Goal: Task Accomplishment & Management: Complete application form

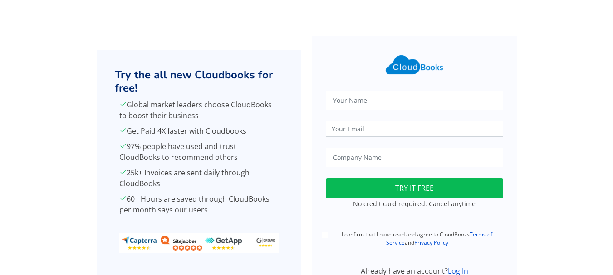
drag, startPoint x: 0, startPoint y: 0, endPoint x: 354, endPoint y: 102, distance: 368.1
click at [354, 102] on input "text" at bounding box center [414, 100] width 177 height 19
type input "[PERSON_NAME]"
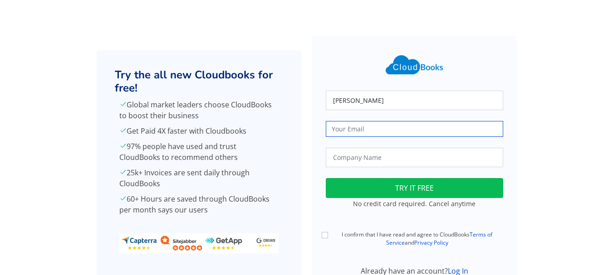
click at [373, 131] on input "email" at bounding box center [414, 129] width 177 height 16
type input "[EMAIL_ADDRESS][DOMAIN_NAME]"
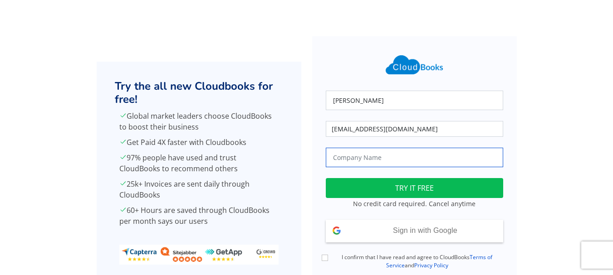
click at [354, 162] on input "text" at bounding box center [414, 157] width 177 height 19
click at [391, 185] on button "TRY IT FREE" at bounding box center [414, 188] width 177 height 20
click at [356, 151] on input "text" at bounding box center [414, 157] width 177 height 19
type input "True Harvest Farms"
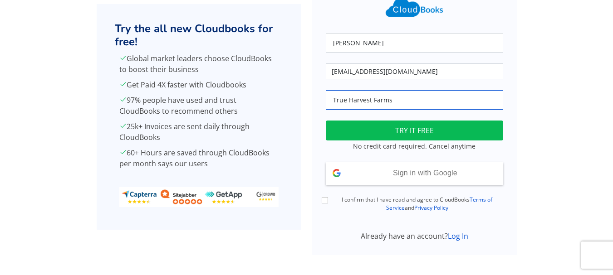
scroll to position [65, 0]
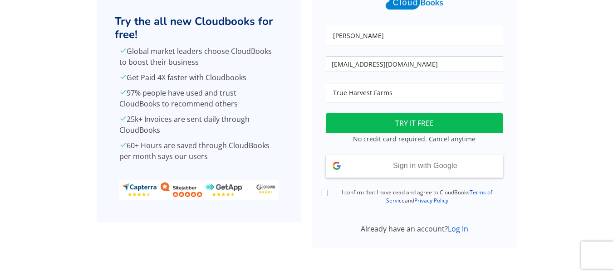
click at [326, 196] on input "I confirm that I have read and agree to CloudBooks Terms of Service and Privacy…" at bounding box center [324, 193] width 6 height 6
checkbox input "true"
click at [462, 232] on link "Log In" at bounding box center [457, 229] width 20 height 10
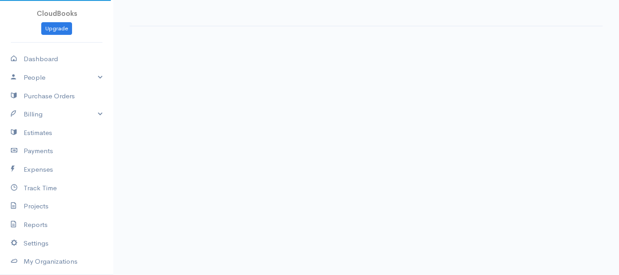
select select "365"
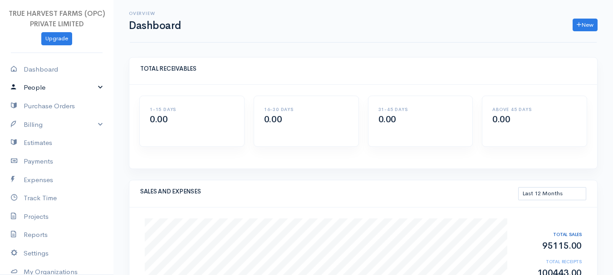
click at [90, 88] on link "People" at bounding box center [56, 87] width 113 height 19
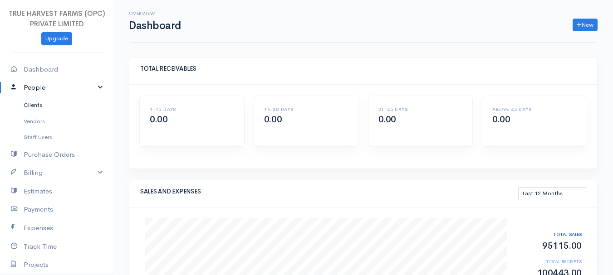
click at [27, 108] on link "Clients" at bounding box center [56, 105] width 113 height 16
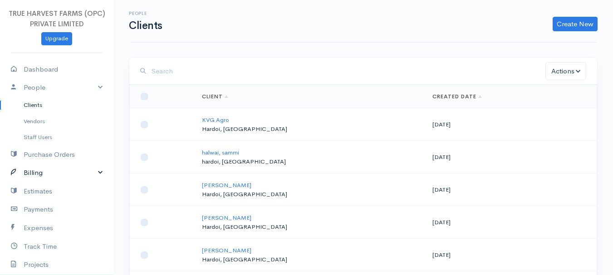
click at [96, 175] on link "Billing" at bounding box center [56, 173] width 113 height 19
click at [36, 189] on link "Invoice" at bounding box center [56, 190] width 113 height 16
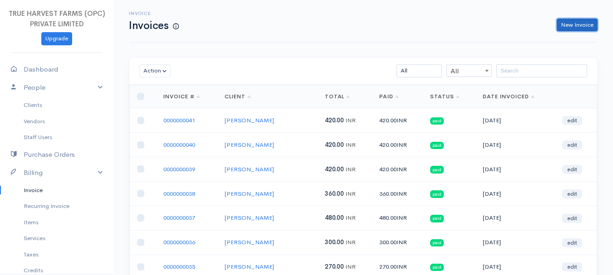
click at [584, 22] on link "New Invoice" at bounding box center [576, 25] width 41 height 13
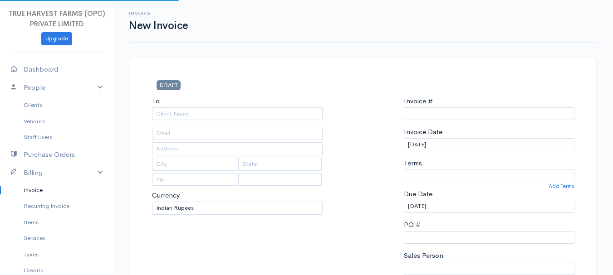
select select "[GEOGRAPHIC_DATA]"
type input "0000000042"
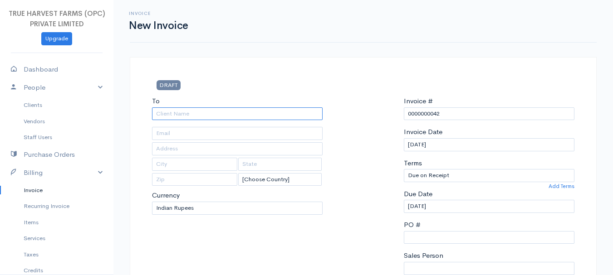
click at [188, 113] on input "To" at bounding box center [237, 113] width 170 height 13
click at [188, 113] on input "teetyu" at bounding box center [237, 113] width 170 height 13
type input "[PERSON_NAME]"
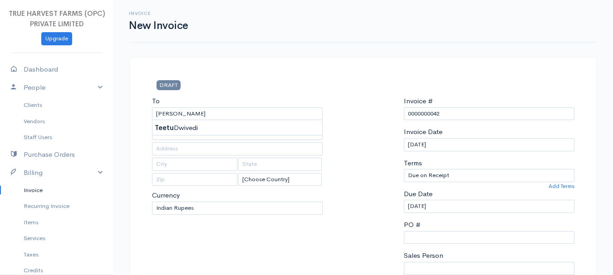
type input "Hardoi"
type input "UP"
type input "241001"
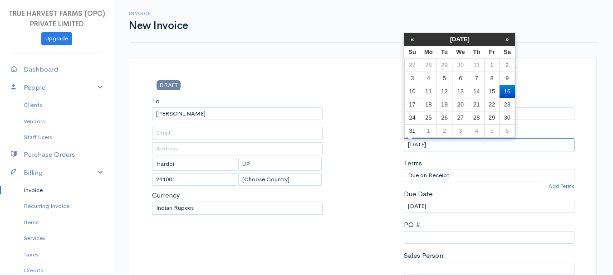
click at [413, 145] on input "[DATE]" at bounding box center [489, 144] width 170 height 13
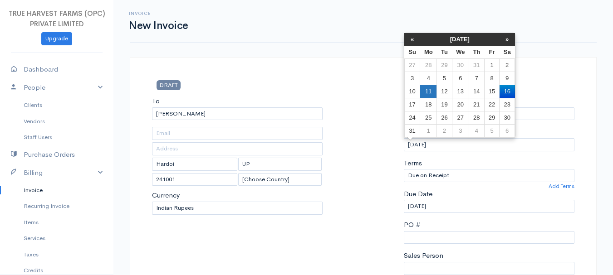
click at [428, 92] on td "11" at bounding box center [428, 91] width 17 height 13
type input "[DATE]"
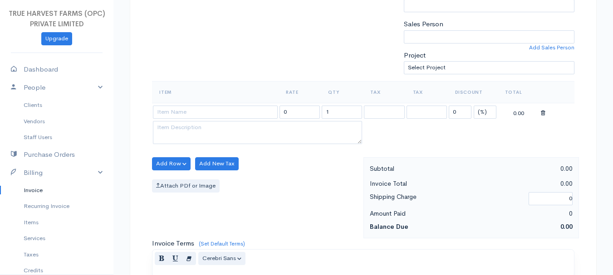
scroll to position [245, 0]
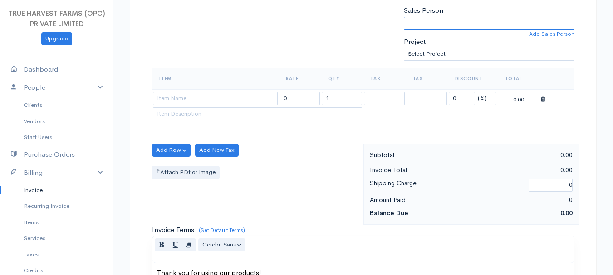
click at [423, 18] on select "[PERSON_NAME]" at bounding box center [489, 23] width 170 height 13
select select "Abhishek"
click at [404, 17] on select "[PERSON_NAME]" at bounding box center [489, 23] width 170 height 13
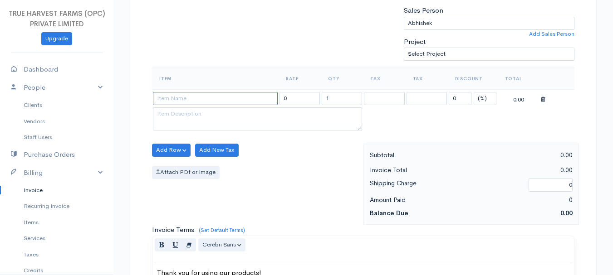
click at [209, 96] on input at bounding box center [215, 98] width 125 height 13
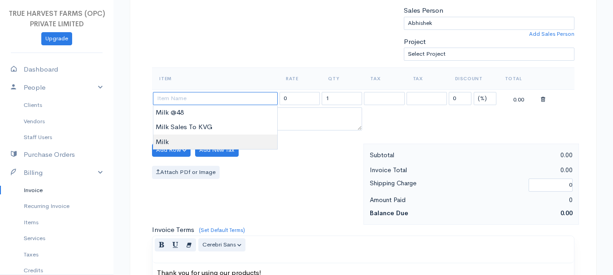
drag, startPoint x: 209, startPoint y: 96, endPoint x: 203, endPoint y: 141, distance: 45.8
click at [203, 141] on body "TRUE HARVEST FARMS (OPC) PRIVATE LIMITED Upgrade Dashboard People Clients Vendo…" at bounding box center [306, 147] width 613 height 784
type input "Milk"
type input "60.00"
type textarea "Loose milk sales"
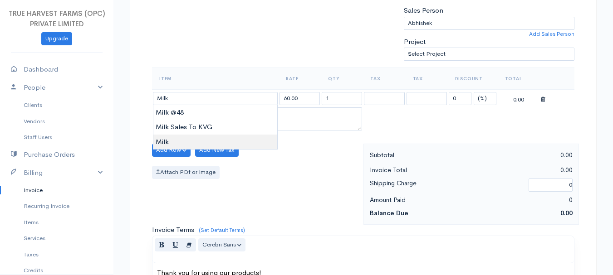
click at [203, 141] on body "TRUE HARVEST FARMS (OPC) PRIVATE LIMITED Upgrade Dashboard People Clients Vendo…" at bounding box center [306, 147] width 613 height 784
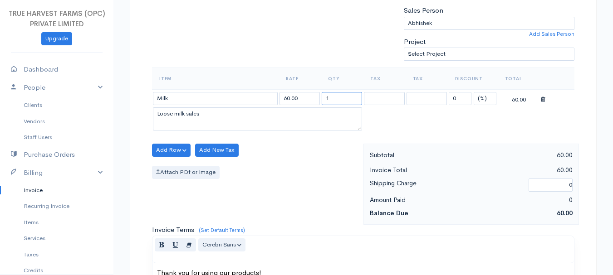
click at [330, 99] on input "1" at bounding box center [341, 98] width 40 height 13
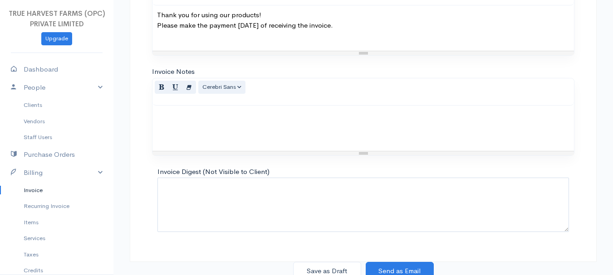
scroll to position [509, 0]
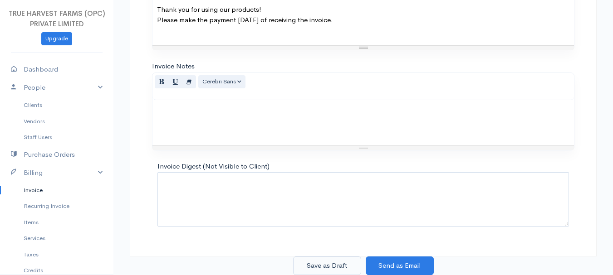
type input "7"
click at [338, 262] on button "Save as Draft" at bounding box center [327, 266] width 68 height 19
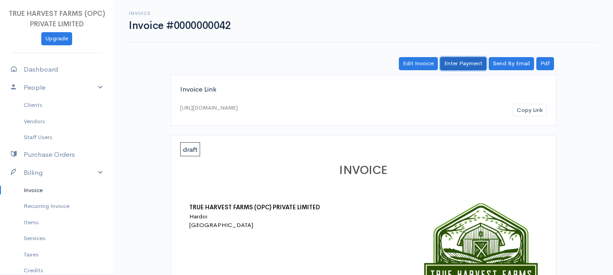
click at [463, 58] on link "Enter Payment" at bounding box center [463, 63] width 46 height 13
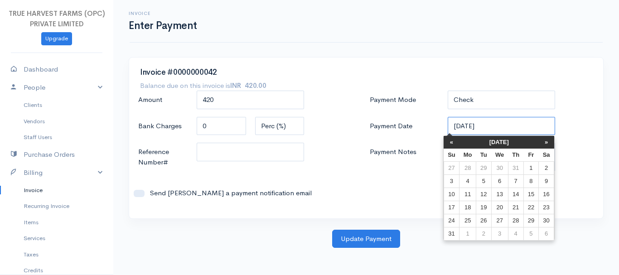
click at [462, 126] on input "[DATE]" at bounding box center [502, 126] width 108 height 19
click at [468, 193] on td "11" at bounding box center [468, 194] width 17 height 13
type input "[DATE]"
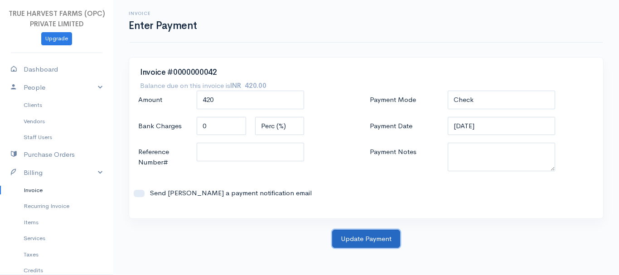
click at [351, 236] on button "Update Payment" at bounding box center [366, 239] width 68 height 19
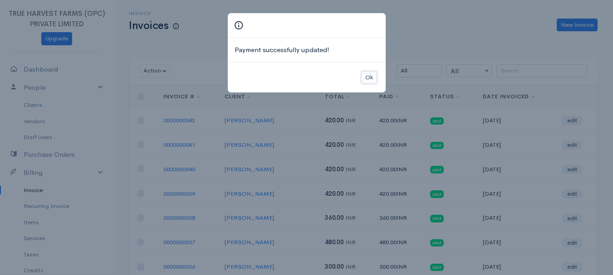
click at [369, 79] on button "Ok" at bounding box center [369, 77] width 16 height 13
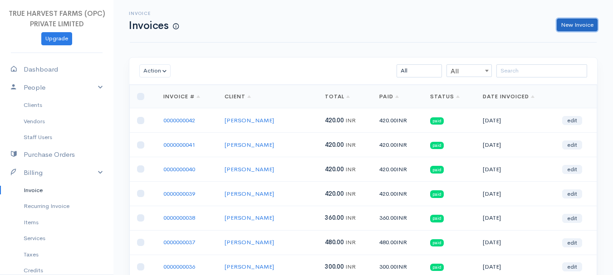
click at [578, 23] on link "New Invoice" at bounding box center [576, 25] width 41 height 13
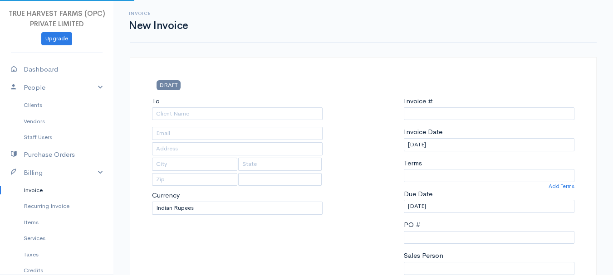
select select "[GEOGRAPHIC_DATA]"
type input "0000000043"
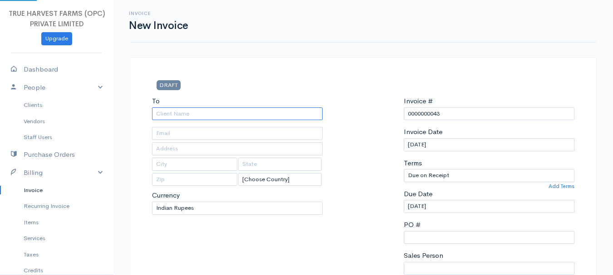
click at [184, 113] on input "To" at bounding box center [237, 113] width 170 height 13
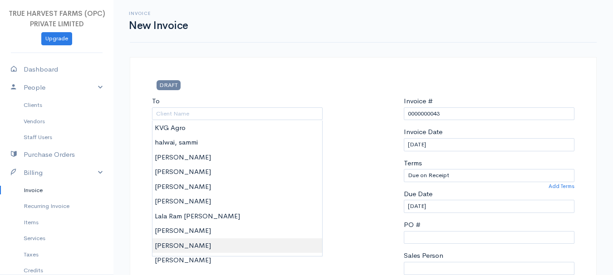
type input "[PERSON_NAME]"
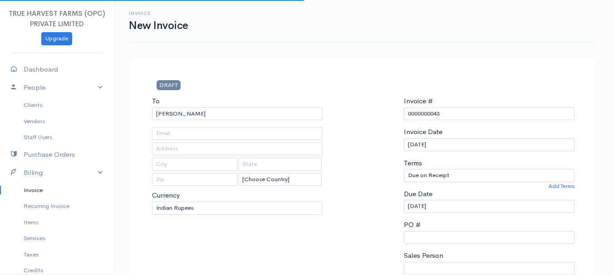
type input "Hardoi"
type input "UP"
type input "241001"
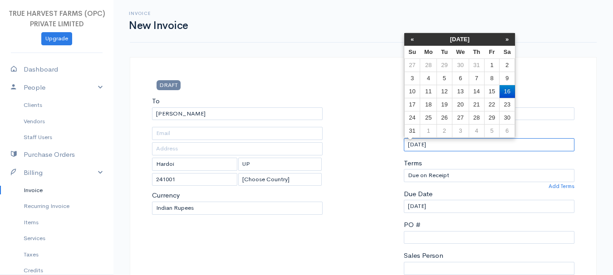
click at [411, 144] on input "[DATE]" at bounding box center [489, 144] width 170 height 13
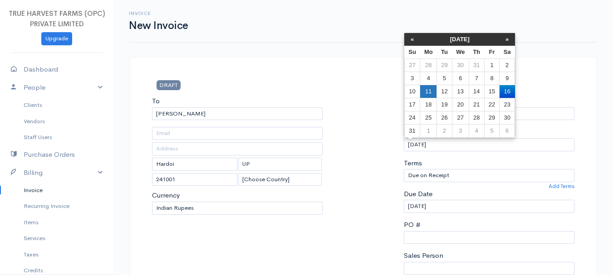
click at [426, 92] on td "11" at bounding box center [428, 91] width 17 height 13
type input "[DATE]"
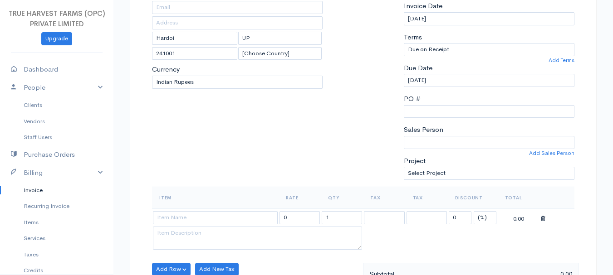
scroll to position [133, 0]
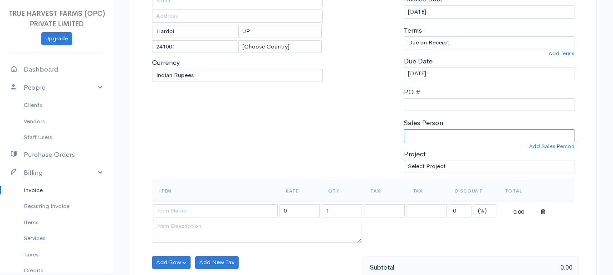
click at [433, 131] on select "[PERSON_NAME]" at bounding box center [489, 135] width 170 height 13
select select "Abhishek"
click at [404, 129] on select "[PERSON_NAME]" at bounding box center [489, 135] width 170 height 13
click at [209, 210] on input at bounding box center [215, 210] width 125 height 13
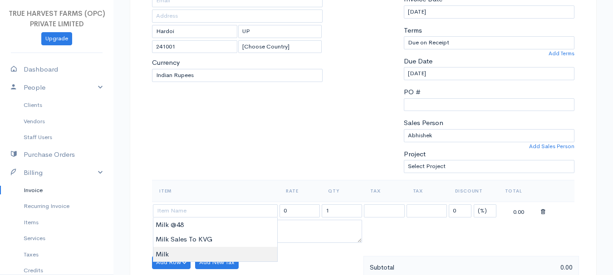
type input "Milk"
type input "60.00"
type textarea "Loose milk sales"
click at [181, 252] on body "TRUE HARVEST FARMS (OPC) PRIVATE LIMITED Upgrade Dashboard People Clients Vendo…" at bounding box center [306, 259] width 613 height 784
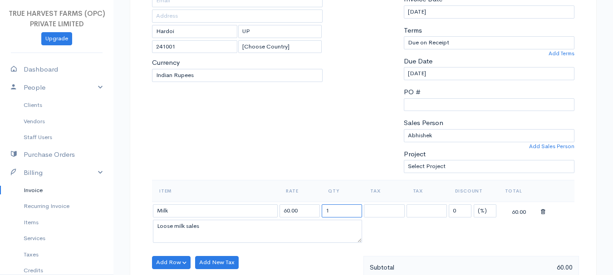
click at [332, 214] on input "1" at bounding box center [341, 210] width 40 height 13
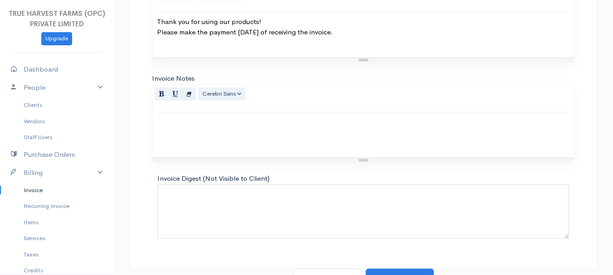
scroll to position [509, 0]
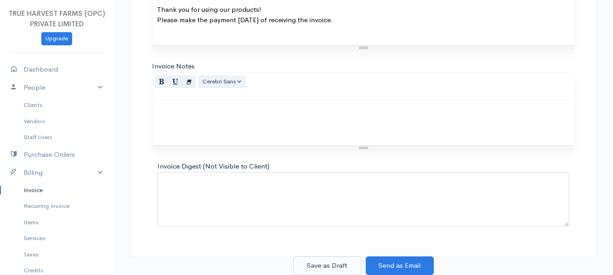
type input "7"
click at [333, 266] on button "Save as Draft" at bounding box center [327, 266] width 68 height 19
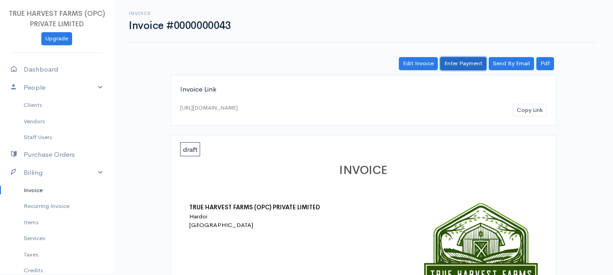
click at [462, 59] on link "Enter Payment" at bounding box center [463, 63] width 46 height 13
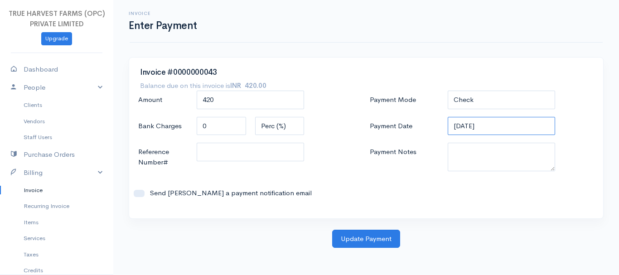
click at [460, 123] on input "[DATE]" at bounding box center [502, 126] width 108 height 19
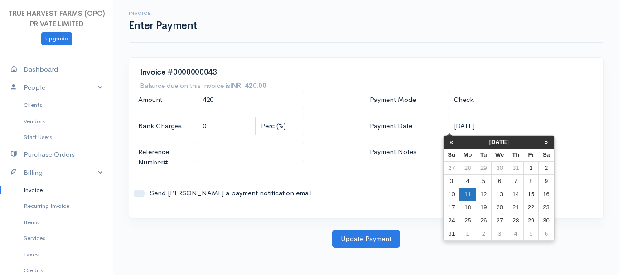
click at [463, 199] on td "11" at bounding box center [468, 194] width 17 height 13
type input "[DATE]"
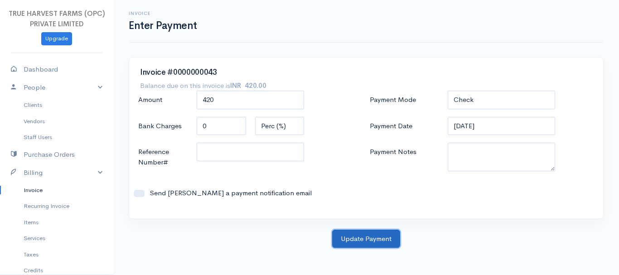
click at [350, 240] on button "Update Payment" at bounding box center [366, 239] width 68 height 19
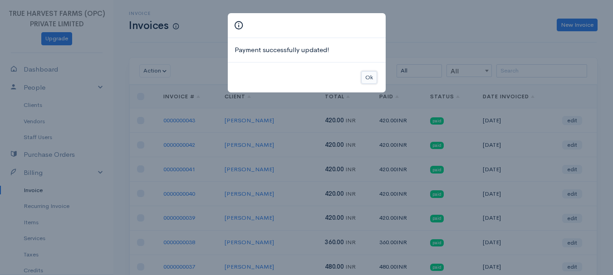
click at [370, 76] on button "Ok" at bounding box center [369, 77] width 16 height 13
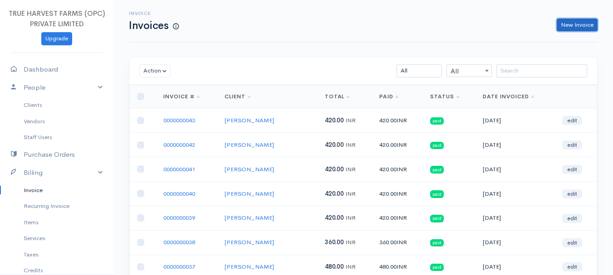
click at [576, 28] on link "New Invoice" at bounding box center [576, 25] width 41 height 13
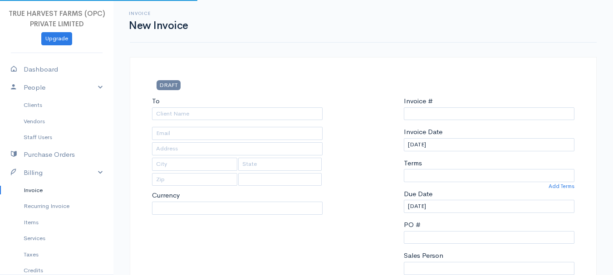
type input "0000000044"
select select "[GEOGRAPHIC_DATA]"
select select "INR"
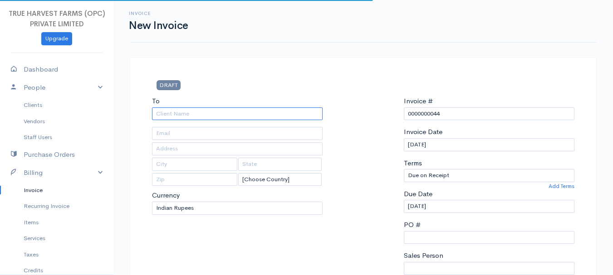
click at [177, 114] on input "To" at bounding box center [237, 113] width 170 height 13
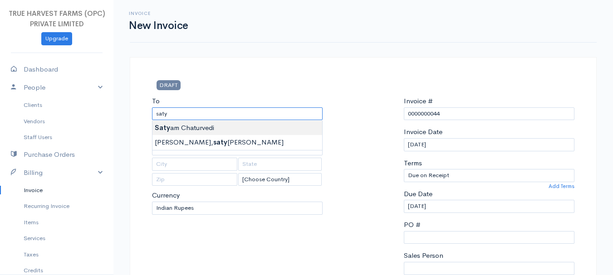
type input "[PERSON_NAME]"
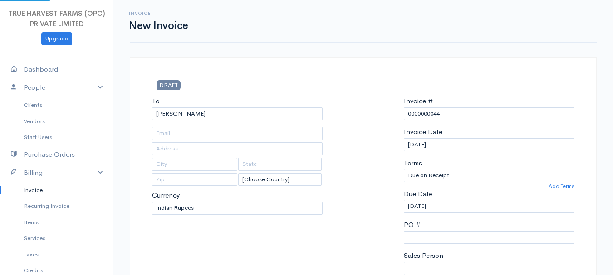
type input "Hardoi"
type input "UP"
type input "241001"
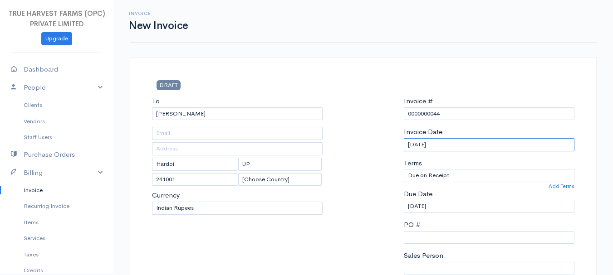
click at [414, 145] on input "[DATE]" at bounding box center [489, 144] width 170 height 13
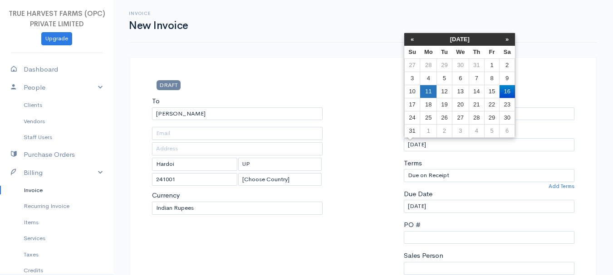
click at [431, 94] on td "11" at bounding box center [428, 91] width 17 height 13
type input "[DATE]"
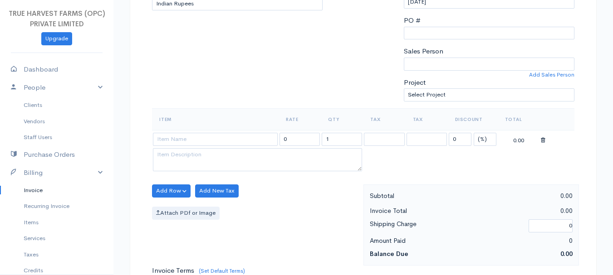
scroll to position [206, 0]
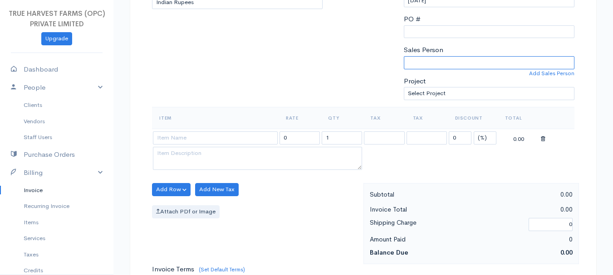
click at [457, 58] on select "[PERSON_NAME]" at bounding box center [489, 62] width 170 height 13
select select "Abhishek"
click at [404, 56] on select "[PERSON_NAME]" at bounding box center [489, 62] width 170 height 13
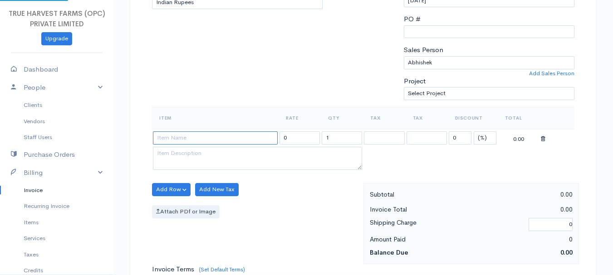
click at [190, 139] on input at bounding box center [215, 137] width 125 height 13
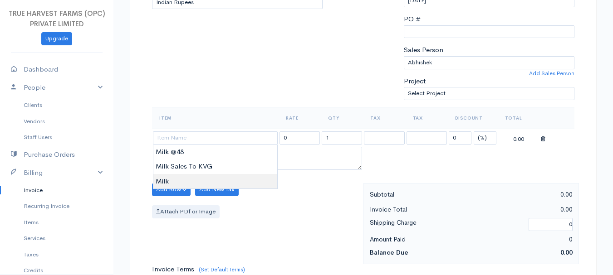
type input "Milk"
type input "60.00"
type textarea "Loose milk sales"
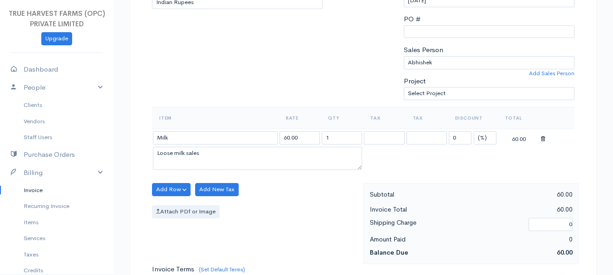
click at [195, 177] on body "TRUE HARVEST FARMS (OPC) PRIVATE LIMITED Upgrade Dashboard People Clients Vendo…" at bounding box center [306, 186] width 613 height 784
click at [335, 134] on input "1" at bounding box center [341, 137] width 40 height 13
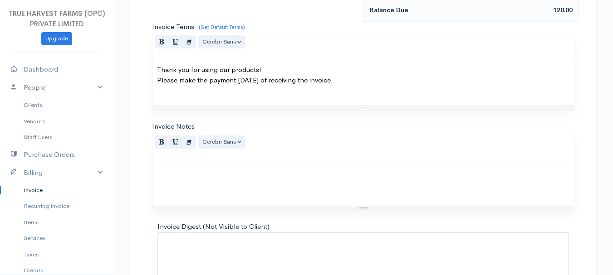
scroll to position [509, 0]
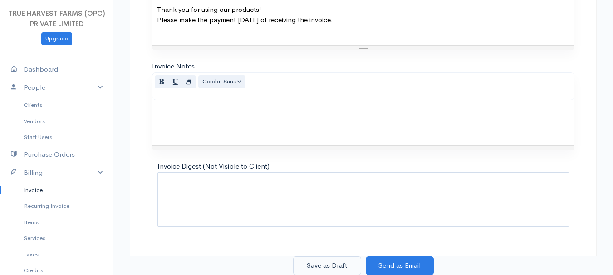
type input "2"
click at [334, 263] on button "Save as Draft" at bounding box center [327, 266] width 68 height 19
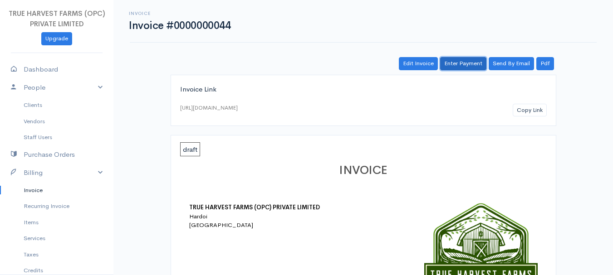
click at [466, 59] on link "Enter Payment" at bounding box center [463, 63] width 46 height 13
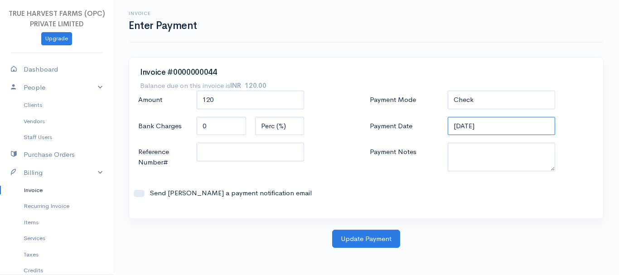
click at [460, 125] on input "[DATE]" at bounding box center [502, 126] width 108 height 19
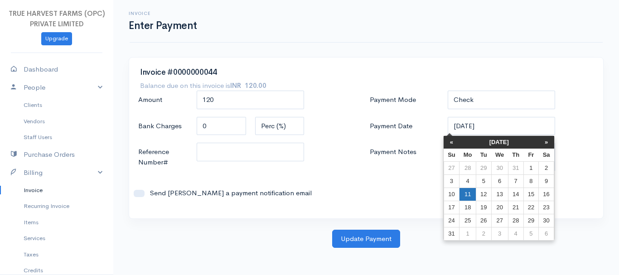
click at [467, 194] on td "11" at bounding box center [468, 194] width 17 height 13
type input "[DATE]"
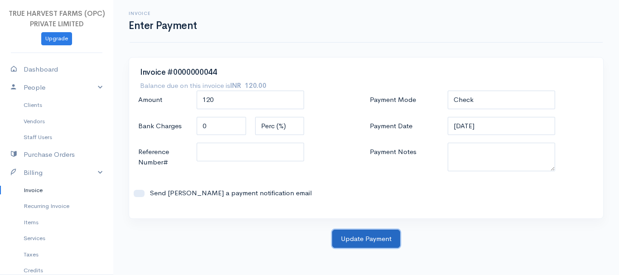
click at [387, 240] on button "Update Payment" at bounding box center [366, 239] width 68 height 19
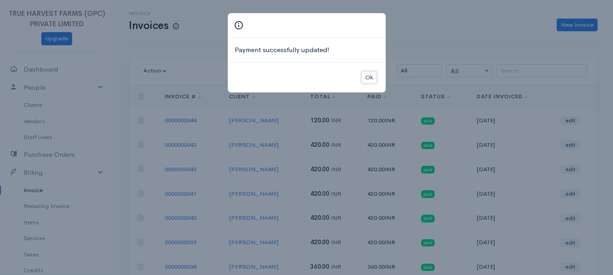
click at [362, 81] on button "Ok" at bounding box center [369, 77] width 16 height 13
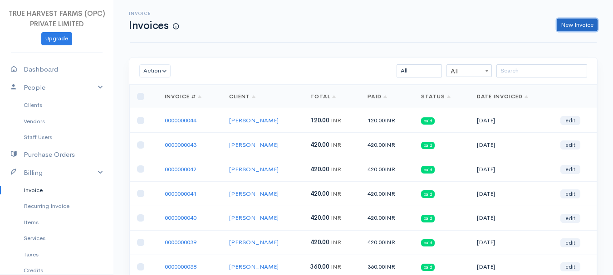
click at [585, 20] on link "New Invoice" at bounding box center [576, 25] width 41 height 13
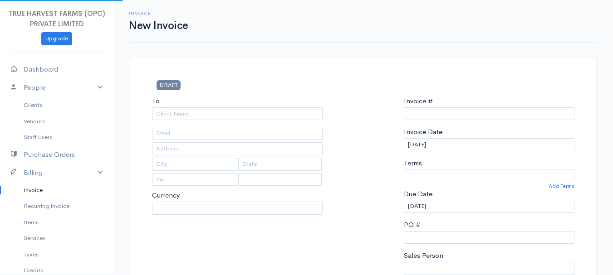
select select "INR"
select select "[GEOGRAPHIC_DATA]"
type input "0000000045"
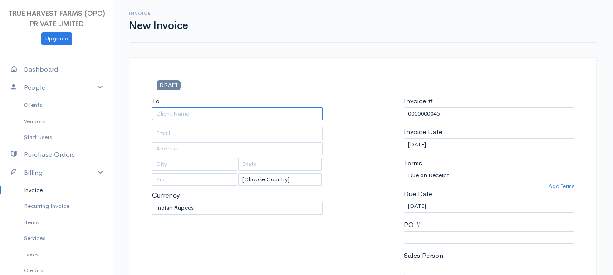
click at [165, 115] on input "To" at bounding box center [237, 113] width 170 height 13
type input "Lala Ram [PERSON_NAME]"
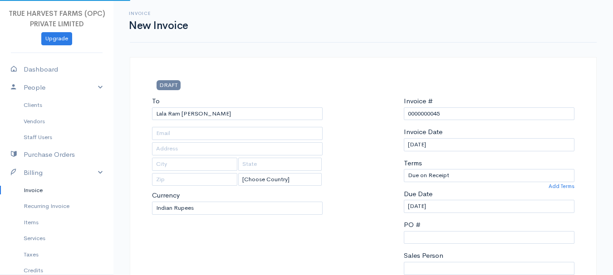
type input "Hardoi"
type input "UP"
type input "241001"
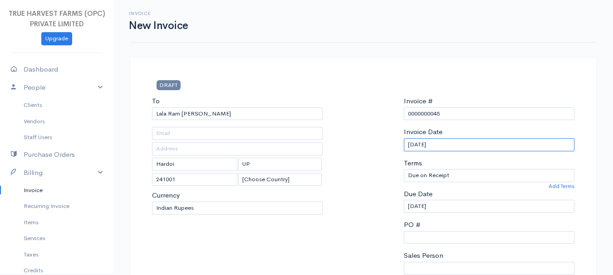
click at [414, 146] on input "[DATE]" at bounding box center [489, 144] width 170 height 13
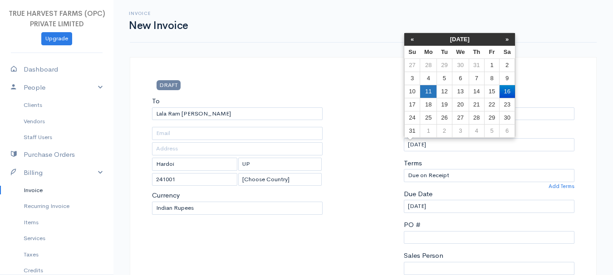
click at [427, 89] on td "11" at bounding box center [428, 91] width 17 height 13
type input "[DATE]"
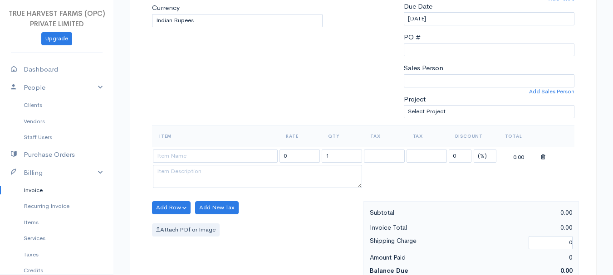
scroll to position [189, 0]
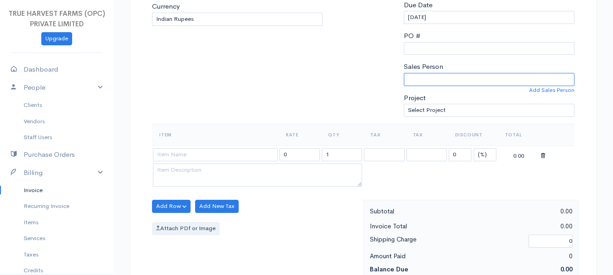
click at [427, 76] on select "[PERSON_NAME]" at bounding box center [489, 79] width 170 height 13
select select "Abhishek"
click at [404, 73] on select "[PERSON_NAME]" at bounding box center [489, 79] width 170 height 13
click at [219, 153] on input at bounding box center [215, 154] width 125 height 13
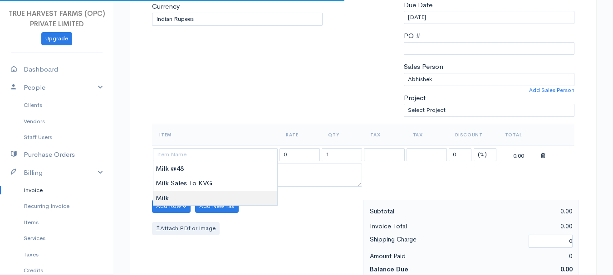
type input "Milk"
type input "60.00"
type textarea "Loose milk sales"
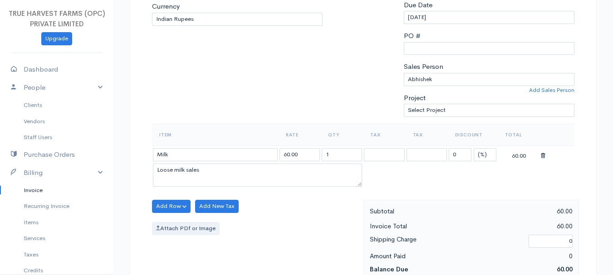
click at [197, 199] on body "TRUE HARVEST FARMS (OPC) PRIVATE LIMITED Upgrade Dashboard People Clients Vendo…" at bounding box center [306, 203] width 613 height 784
click at [336, 154] on input "1" at bounding box center [341, 154] width 40 height 13
type input "8"
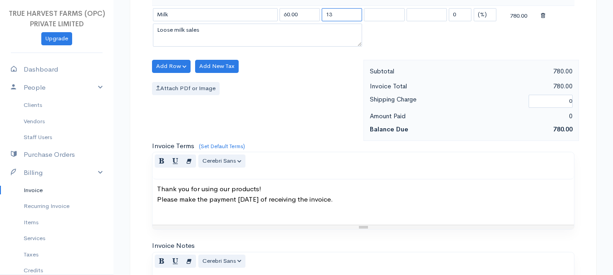
scroll to position [509, 0]
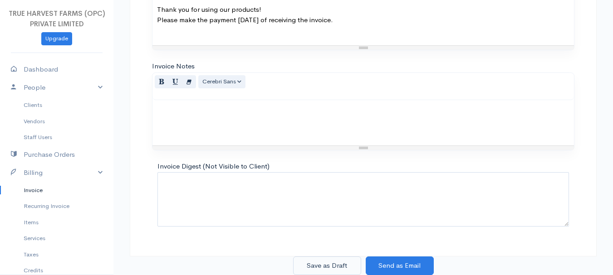
type input "13"
click at [329, 265] on button "Save as Draft" at bounding box center [327, 266] width 68 height 19
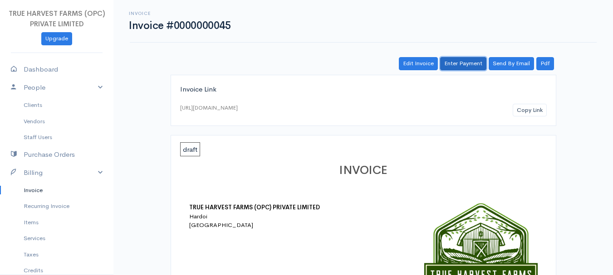
click at [457, 65] on link "Enter Payment" at bounding box center [463, 63] width 46 height 13
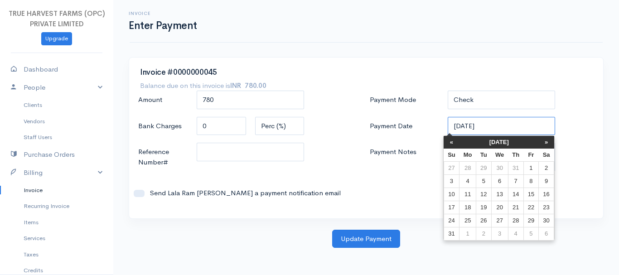
click at [457, 124] on input "[DATE]" at bounding box center [502, 126] width 108 height 19
click at [470, 193] on td "11" at bounding box center [468, 194] width 17 height 13
type input "[DATE]"
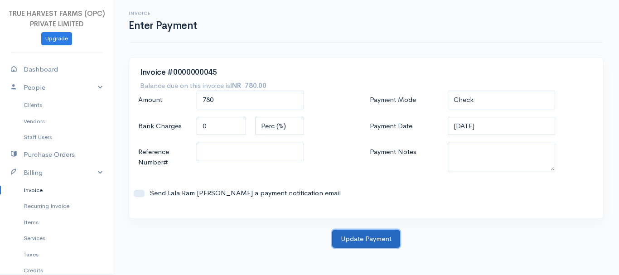
click at [381, 232] on button "Update Payment" at bounding box center [366, 239] width 68 height 19
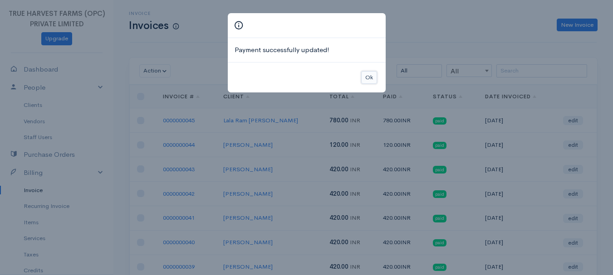
click at [366, 80] on button "Ok" at bounding box center [369, 77] width 16 height 13
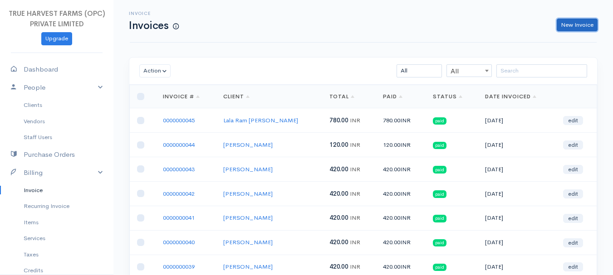
click at [570, 21] on link "New Invoice" at bounding box center [576, 25] width 41 height 13
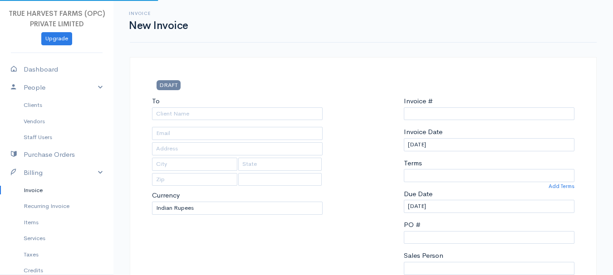
type input "0000000046"
select select "[GEOGRAPHIC_DATA]"
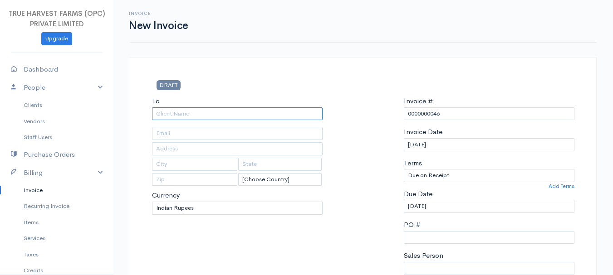
click at [170, 113] on input "To" at bounding box center [237, 113] width 170 height 13
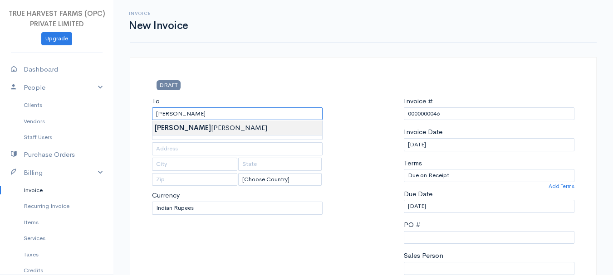
type input "[PERSON_NAME]"
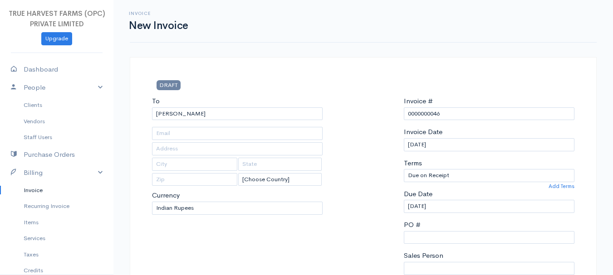
type input "Hardoi"
type input "UP"
type input "241001"
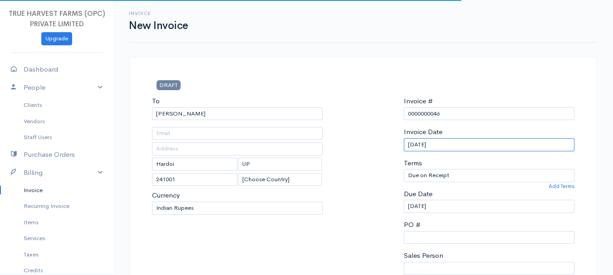
click at [413, 144] on input "[DATE]" at bounding box center [489, 144] width 170 height 13
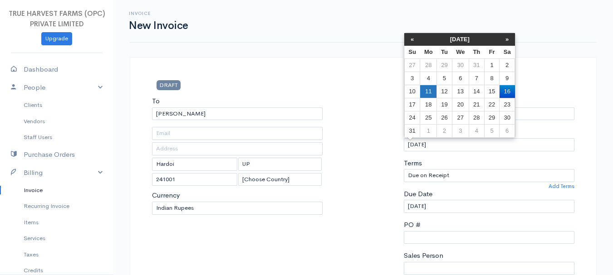
click at [429, 88] on td "11" at bounding box center [428, 91] width 17 height 13
type input "[DATE]"
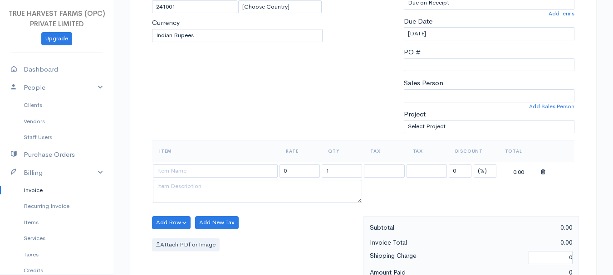
scroll to position [178, 0]
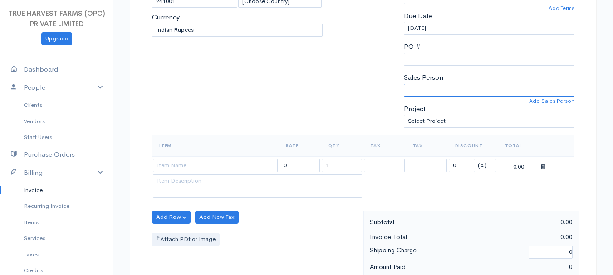
click at [429, 97] on select "[PERSON_NAME]" at bounding box center [489, 90] width 170 height 13
select select "Abhishek"
click at [404, 84] on select "[PERSON_NAME]" at bounding box center [489, 90] width 170 height 13
click at [207, 163] on input at bounding box center [215, 165] width 125 height 13
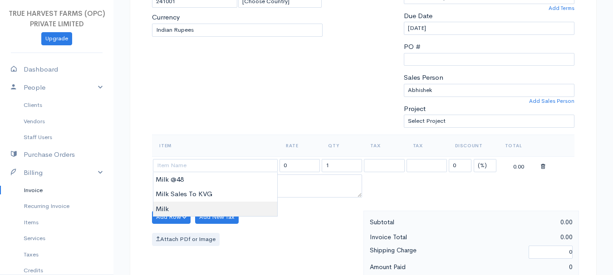
type input "Milk"
type input "60.00"
type textarea "Loose milk sales"
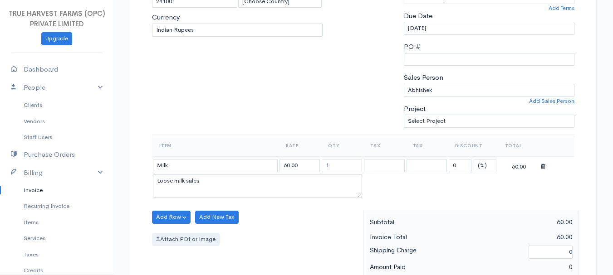
click at [212, 209] on body "TRUE HARVEST FARMS (OPC) PRIVATE LIMITED Upgrade Dashboard People Clients Vendo…" at bounding box center [306, 214] width 613 height 784
click at [332, 161] on input "1" at bounding box center [341, 165] width 40 height 13
type input "5"
type input "9"
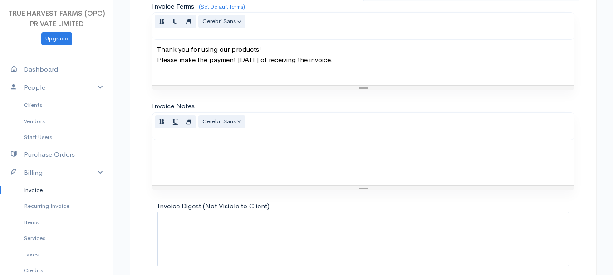
scroll to position [509, 0]
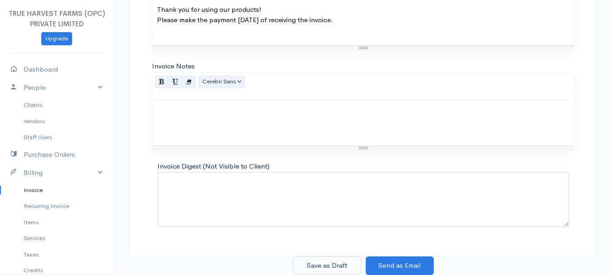
type input "6"
click at [346, 268] on button "Save as Draft" at bounding box center [327, 266] width 68 height 19
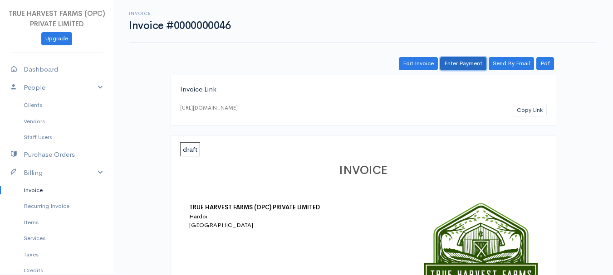
click at [473, 65] on link "Enter Payment" at bounding box center [463, 63] width 46 height 13
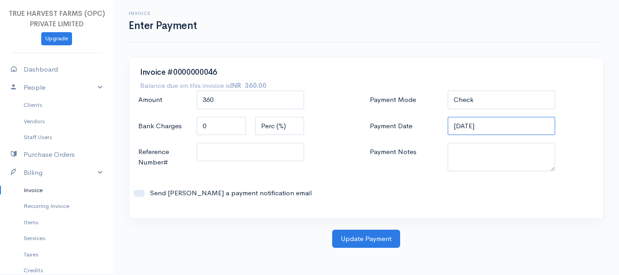
click at [463, 126] on input "[DATE]" at bounding box center [502, 126] width 108 height 19
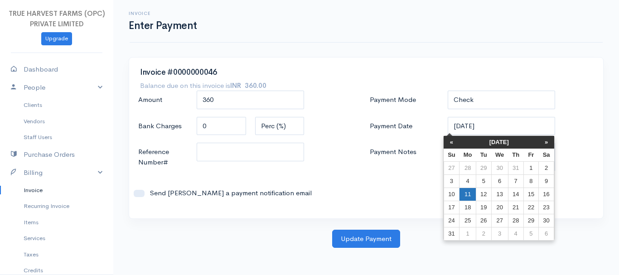
click at [465, 193] on td "11" at bounding box center [468, 194] width 17 height 13
type input "[DATE]"
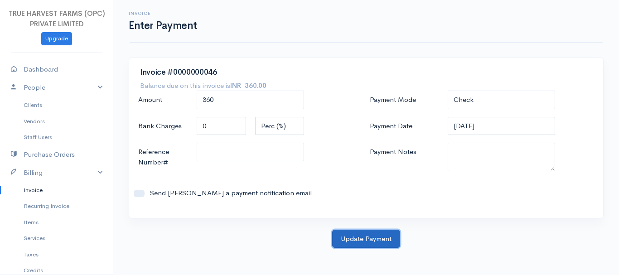
click at [358, 240] on button "Update Payment" at bounding box center [366, 239] width 68 height 19
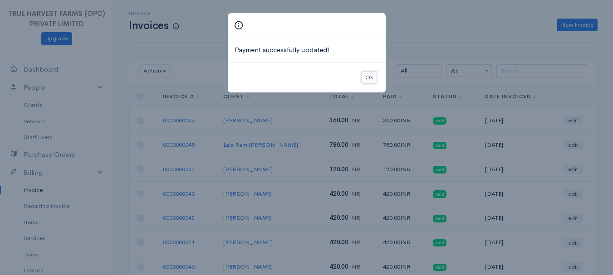
click at [364, 77] on button "Ok" at bounding box center [369, 77] width 16 height 13
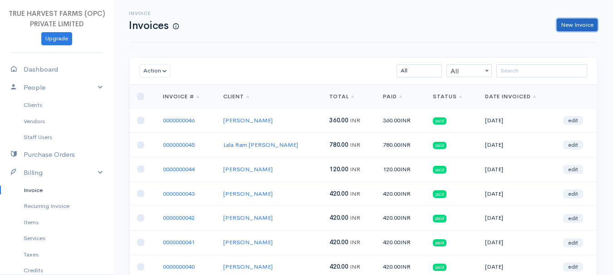
click at [577, 21] on link "New Invoice" at bounding box center [576, 25] width 41 height 13
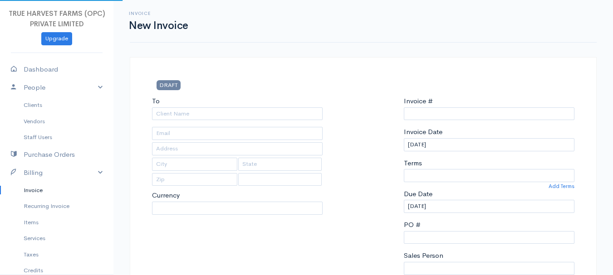
select select "[GEOGRAPHIC_DATA]"
select select "INR"
type input "0000000047"
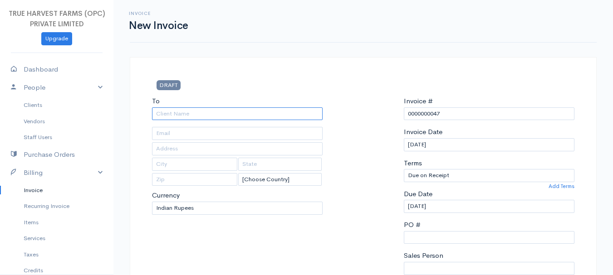
click at [180, 115] on input "To" at bounding box center [237, 113] width 170 height 13
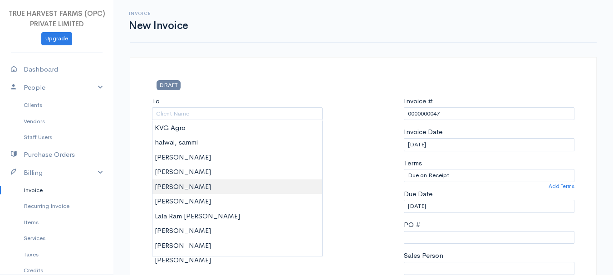
type input "[PERSON_NAME]"
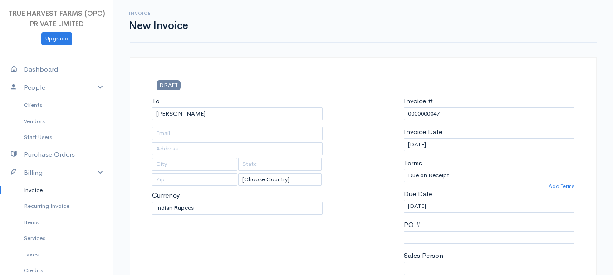
type input "Hardoi"
type input "UP"
type input "241001"
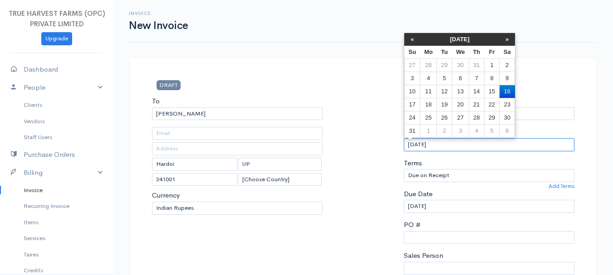
click at [425, 147] on input "[DATE]" at bounding box center [489, 144] width 170 height 13
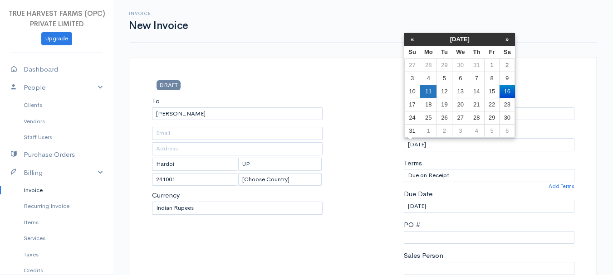
click at [432, 90] on td "11" at bounding box center [428, 91] width 17 height 13
type input "[DATE]"
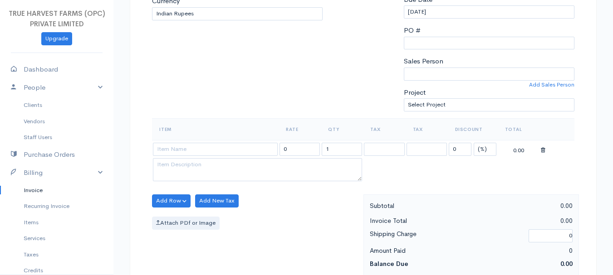
scroll to position [196, 0]
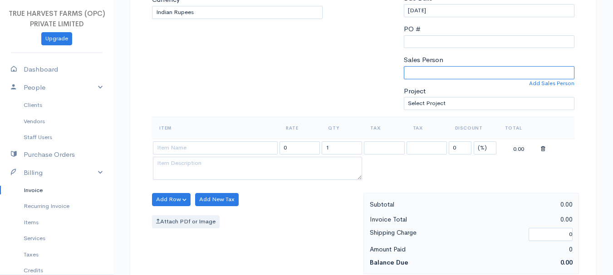
click at [427, 69] on select "[PERSON_NAME]" at bounding box center [489, 72] width 170 height 13
select select "Abhishek"
click at [404, 66] on select "[PERSON_NAME]" at bounding box center [489, 72] width 170 height 13
click at [227, 143] on input at bounding box center [215, 147] width 125 height 13
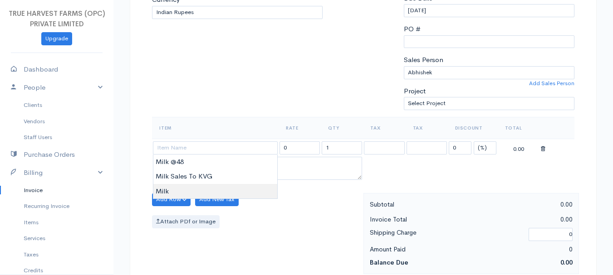
type input "Milk"
type input "60.00"
type textarea "Loose milk sales"
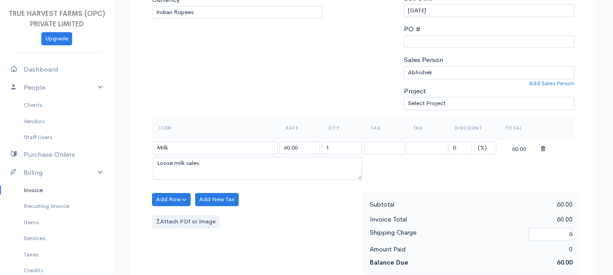
click at [222, 191] on body "TRUE HARVEST FARMS (OPC) PRIVATE LIMITED Upgrade Dashboard People Clients Vendo…" at bounding box center [306, 196] width 613 height 784
click at [331, 149] on input "1" at bounding box center [341, 147] width 40 height 13
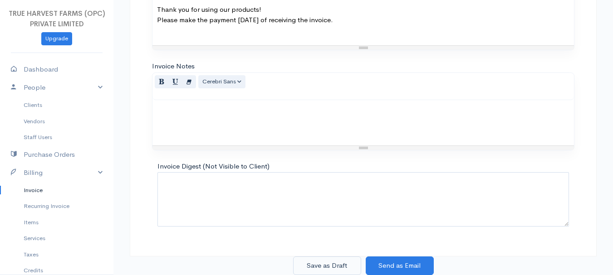
type input "6"
click at [337, 264] on button "Save as Draft" at bounding box center [327, 266] width 68 height 19
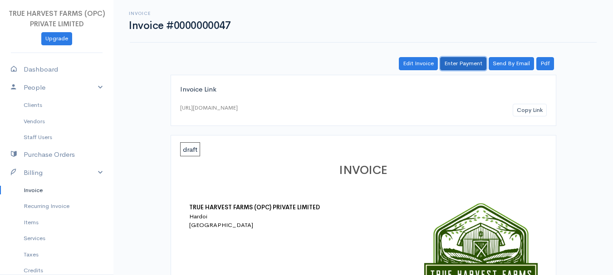
click at [452, 64] on link "Enter Payment" at bounding box center [463, 63] width 46 height 13
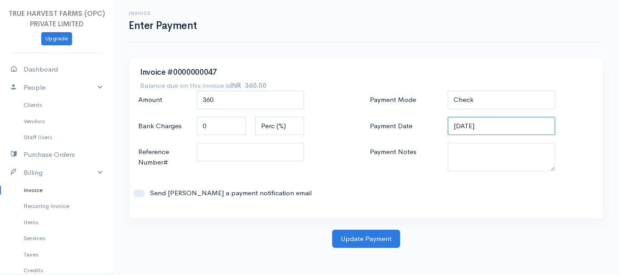
click at [466, 127] on input "[DATE]" at bounding box center [502, 126] width 108 height 19
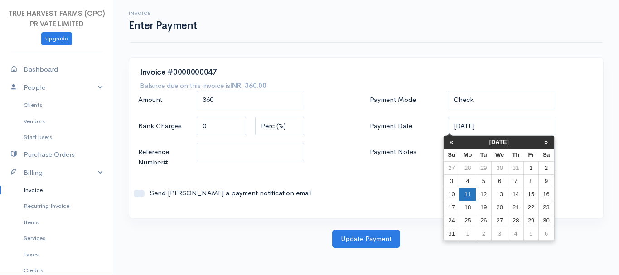
click at [465, 197] on td "11" at bounding box center [468, 194] width 17 height 13
type input "[DATE]"
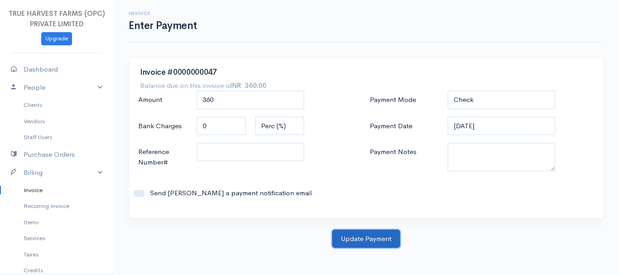
click at [370, 235] on button "Update Payment" at bounding box center [366, 239] width 68 height 19
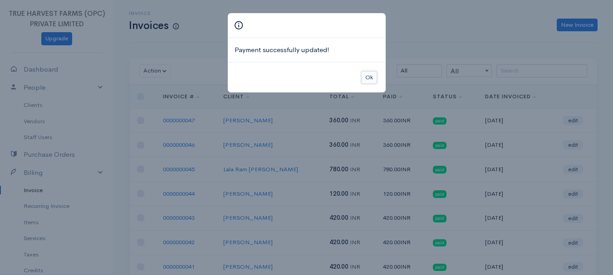
click at [368, 77] on button "Ok" at bounding box center [369, 77] width 16 height 13
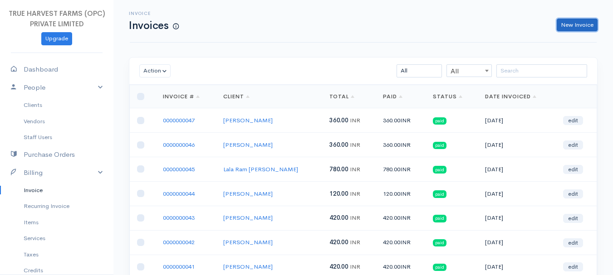
click at [571, 22] on link "New Invoice" at bounding box center [576, 25] width 41 height 13
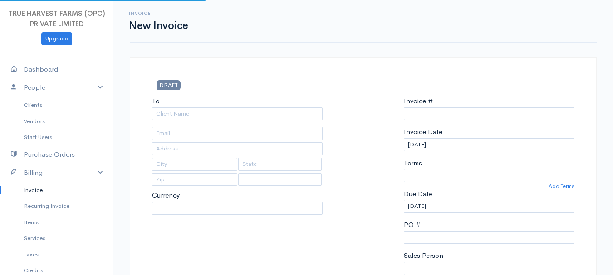
type input "0000000048"
select select "[GEOGRAPHIC_DATA]"
select select "INR"
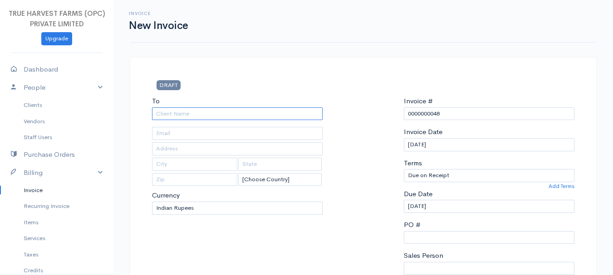
click at [185, 112] on input "To" at bounding box center [237, 113] width 170 height 13
type input "[PERSON_NAME]"
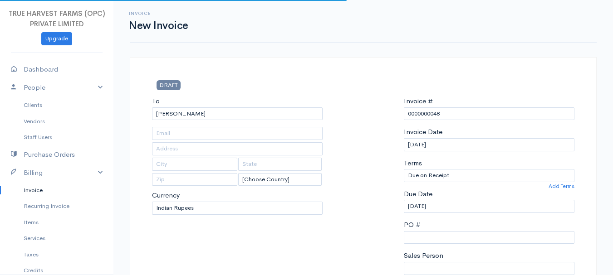
type input "Hardoi"
type input "UP"
type input "241001"
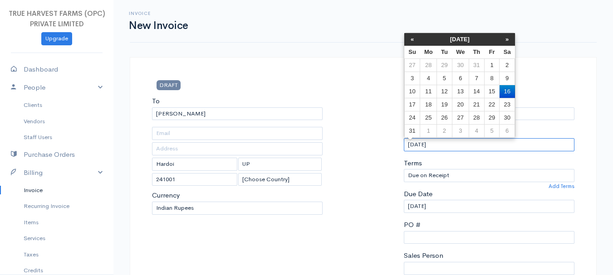
click at [417, 143] on input "[DATE]" at bounding box center [489, 144] width 170 height 13
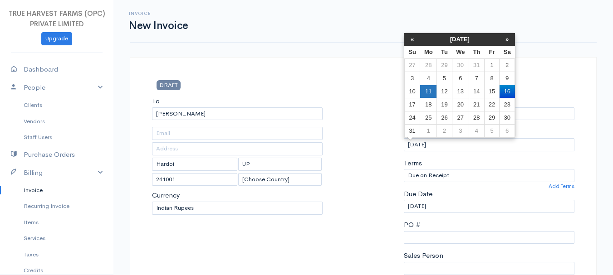
click at [428, 92] on td "11" at bounding box center [428, 91] width 17 height 13
type input "[DATE]"
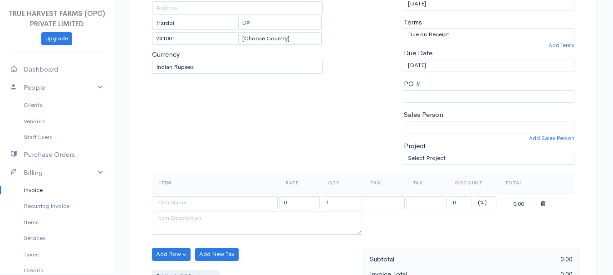
scroll to position [144, 0]
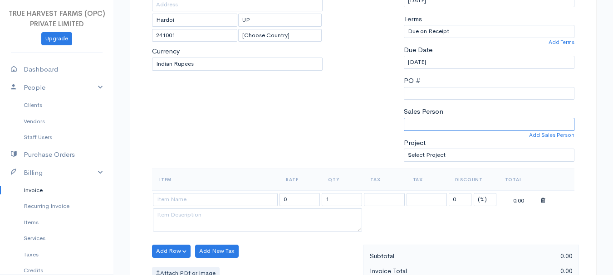
click at [423, 126] on select "[PERSON_NAME]" at bounding box center [489, 124] width 170 height 13
select select "Abhishek"
click at [404, 118] on select "[PERSON_NAME]" at bounding box center [489, 124] width 170 height 13
click at [186, 195] on input at bounding box center [215, 199] width 125 height 13
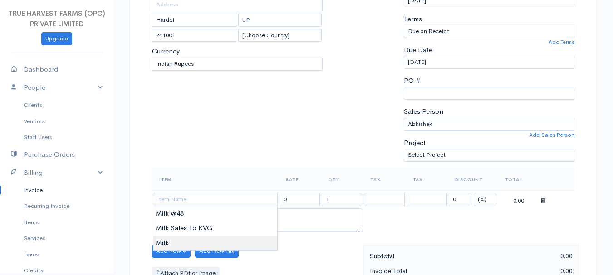
type input "Milk"
type input "60.00"
type textarea "Loose milk sales"
click at [189, 239] on body "TRUE HARVEST FARMS (OPC) PRIVATE LIMITED Upgrade Dashboard People Clients Vendo…" at bounding box center [306, 248] width 613 height 784
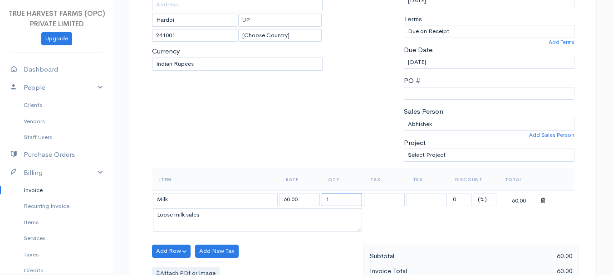
click at [336, 202] on input "1" at bounding box center [341, 199] width 40 height 13
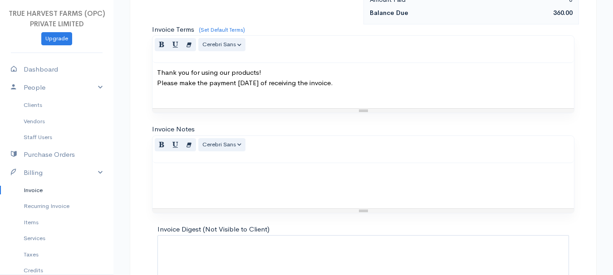
scroll to position [509, 0]
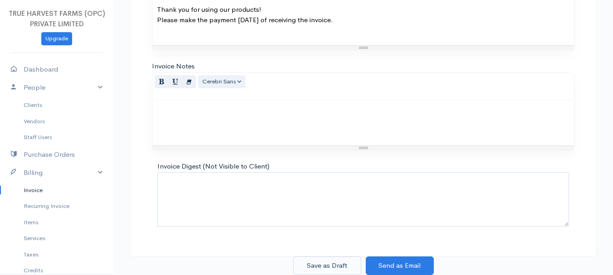
type input "6"
click at [331, 260] on button "Save as Draft" at bounding box center [327, 266] width 68 height 19
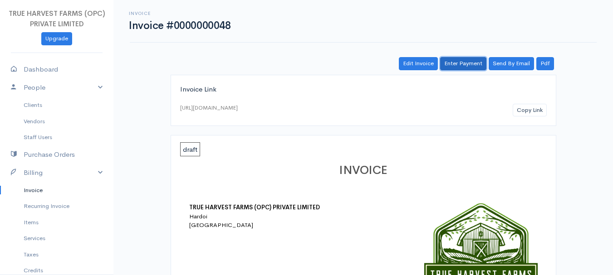
click at [457, 66] on link "Enter Payment" at bounding box center [463, 63] width 46 height 13
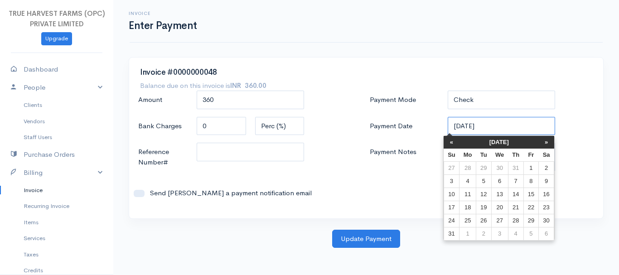
click at [462, 126] on input "[DATE]" at bounding box center [502, 126] width 108 height 19
click at [467, 190] on td "11" at bounding box center [468, 194] width 17 height 13
type input "[DATE]"
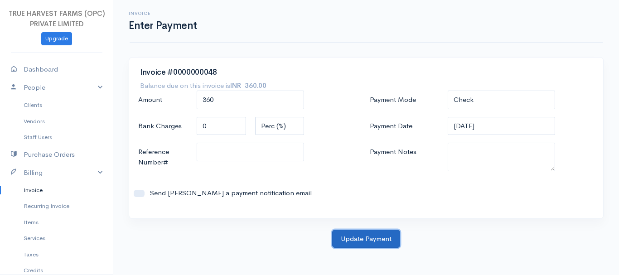
click at [381, 239] on button "Update Payment" at bounding box center [366, 239] width 68 height 19
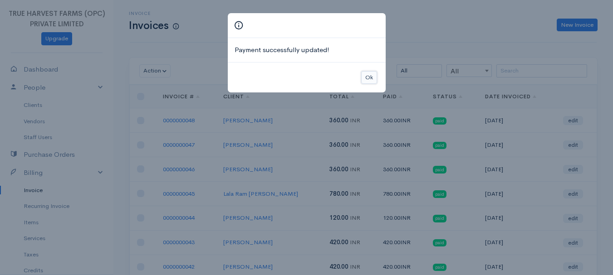
click at [366, 79] on button "Ok" at bounding box center [369, 77] width 16 height 13
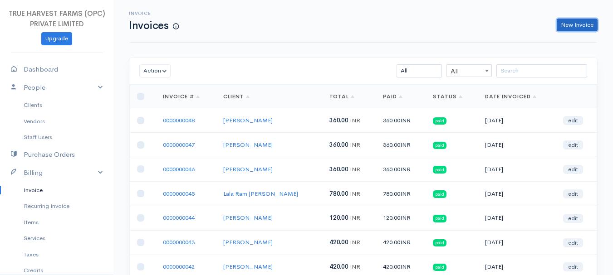
click at [583, 20] on link "New Invoice" at bounding box center [576, 25] width 41 height 13
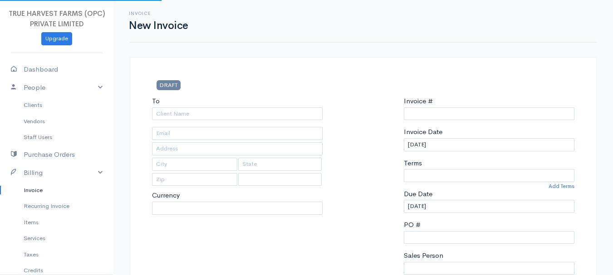
type input "0000000049"
select select "[GEOGRAPHIC_DATA]"
select select "INR"
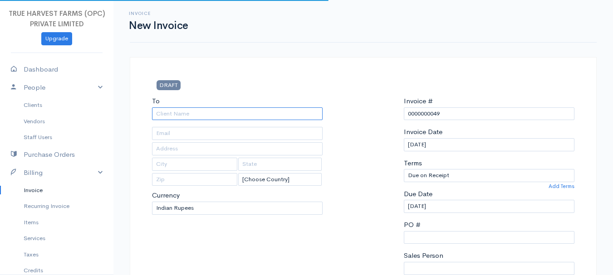
click at [182, 113] on input "To" at bounding box center [237, 113] width 170 height 13
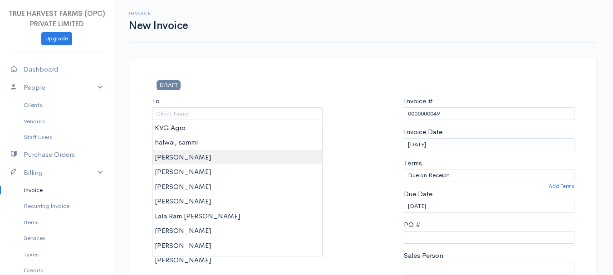
type input "[PERSON_NAME]"
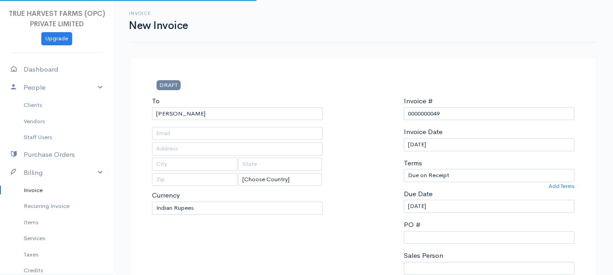
type input "Hardoi"
type input "UP"
type input "241001"
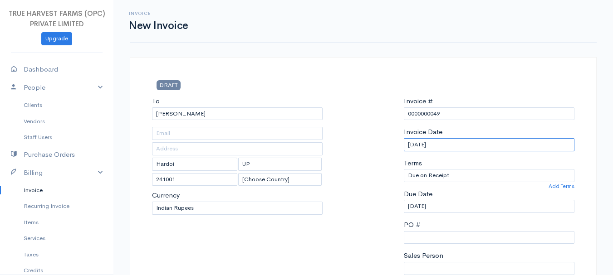
click at [414, 141] on input "[DATE]" at bounding box center [489, 144] width 170 height 13
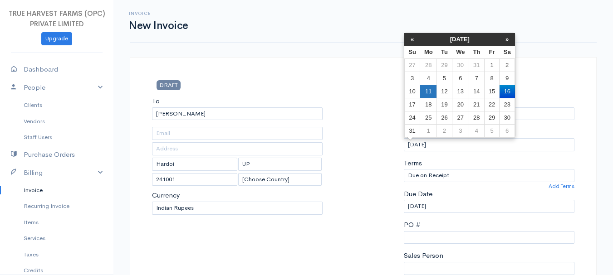
click at [427, 90] on td "11" at bounding box center [428, 91] width 17 height 13
type input "[DATE]"
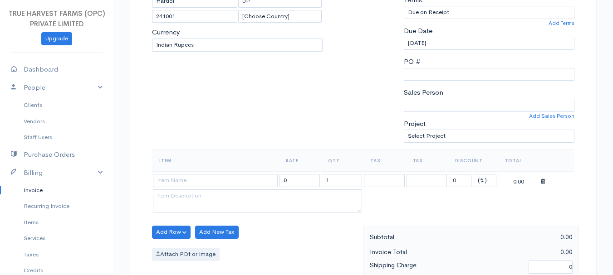
scroll to position [169, 0]
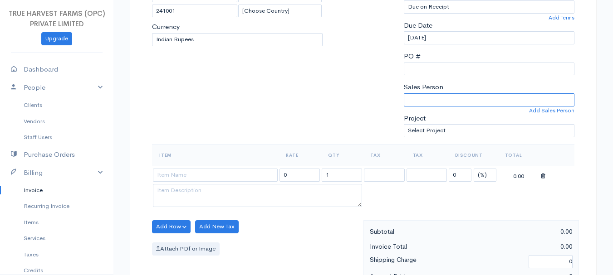
click at [431, 93] on select "[PERSON_NAME]" at bounding box center [489, 99] width 170 height 13
select select "Abhishek"
click at [404, 93] on select "[PERSON_NAME]" at bounding box center [489, 99] width 170 height 13
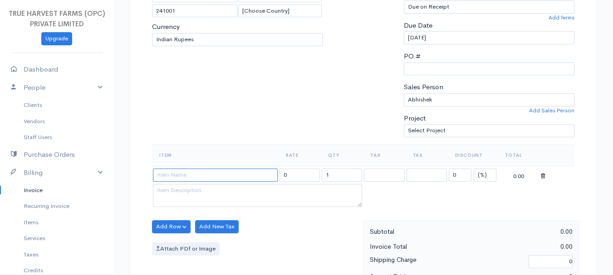
click at [194, 172] on input at bounding box center [215, 175] width 125 height 13
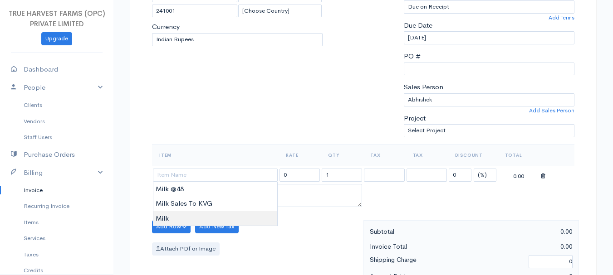
type input "Milk"
type input "60.00"
type textarea "Loose milk sales"
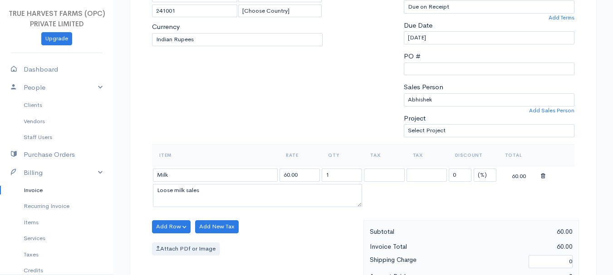
click at [178, 216] on body "TRUE HARVEST FARMS (OPC) PRIVATE LIMITED Upgrade Dashboard People Clients Vendo…" at bounding box center [306, 223] width 613 height 784
click at [331, 173] on input "1" at bounding box center [341, 175] width 40 height 13
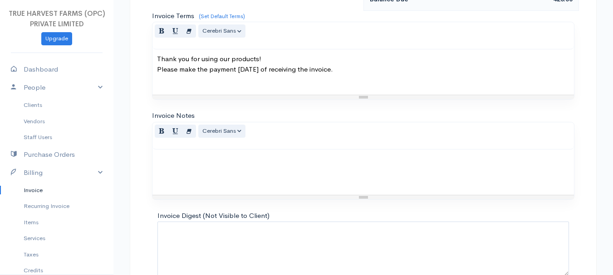
scroll to position [509, 0]
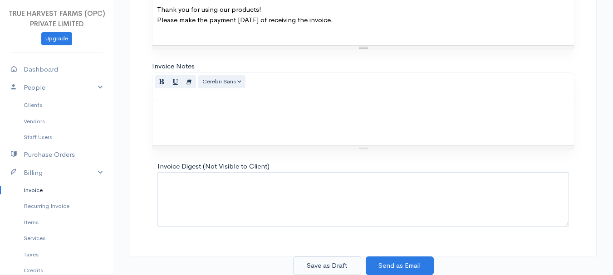
type input "7"
click at [335, 264] on button "Save as Draft" at bounding box center [327, 266] width 68 height 19
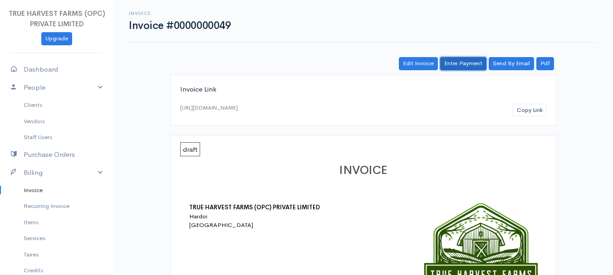
click at [463, 61] on link "Enter Payment" at bounding box center [463, 63] width 46 height 13
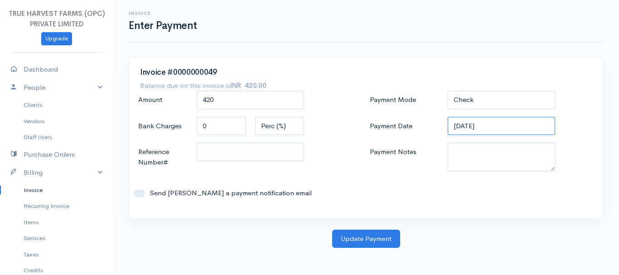
click at [456, 122] on input "[DATE]" at bounding box center [502, 126] width 108 height 19
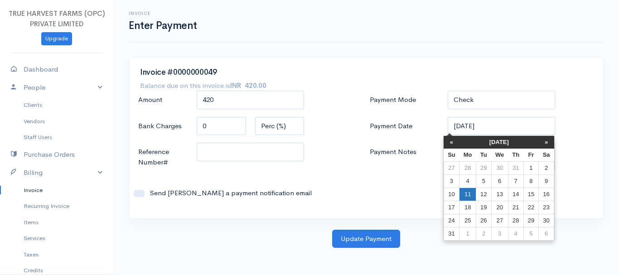
click at [466, 197] on td "11" at bounding box center [468, 194] width 17 height 13
type input "[DATE]"
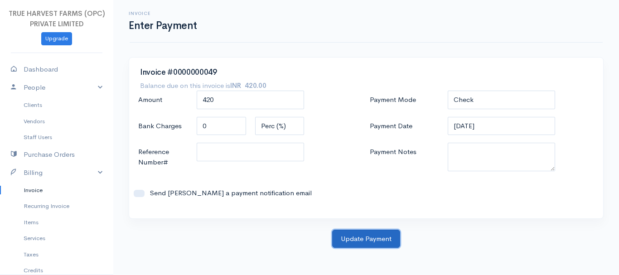
click at [377, 243] on button "Update Payment" at bounding box center [366, 239] width 68 height 19
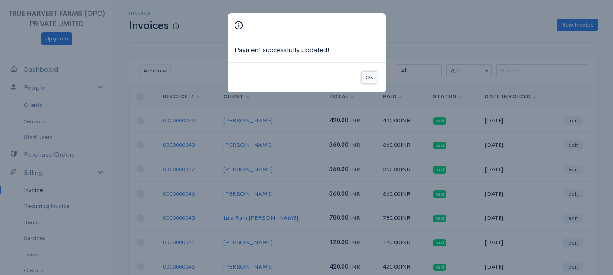
click at [368, 73] on button "Ok" at bounding box center [369, 77] width 16 height 13
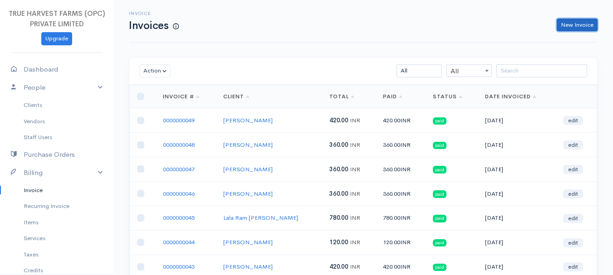
click at [570, 28] on link "New Invoice" at bounding box center [576, 25] width 41 height 13
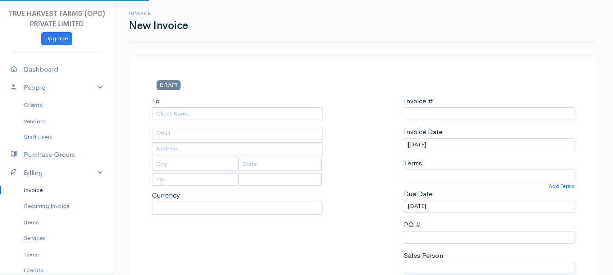
type input "0000000050"
select select "[GEOGRAPHIC_DATA]"
select select "INR"
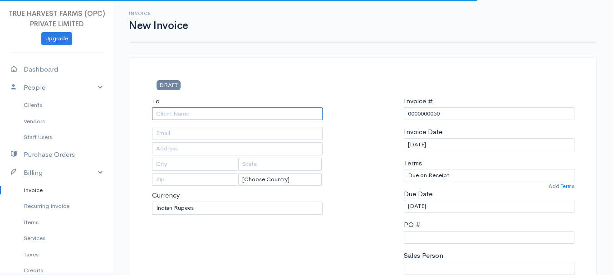
click at [178, 108] on input "To" at bounding box center [237, 113] width 170 height 13
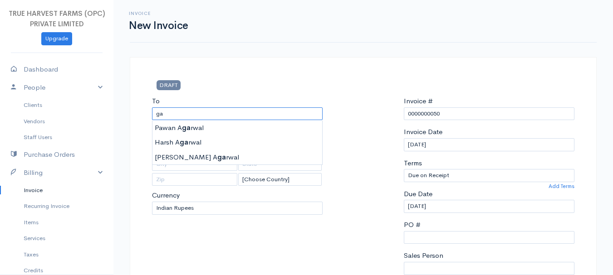
type input "g"
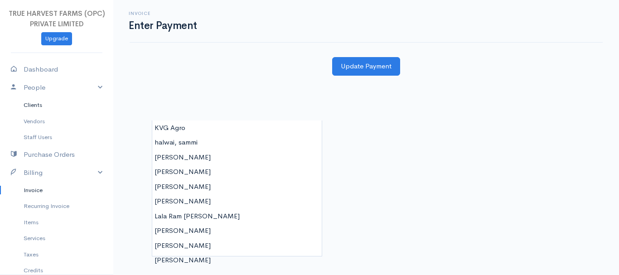
click at [39, 105] on link "Clients" at bounding box center [56, 105] width 113 height 16
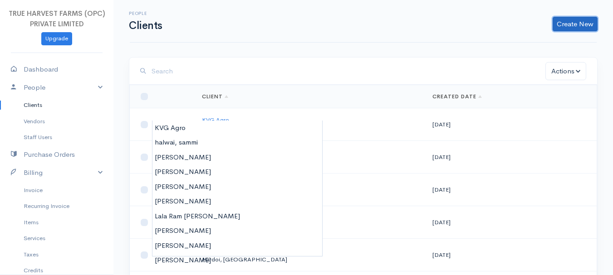
click at [564, 26] on link "Create New" at bounding box center [574, 24] width 45 height 15
click at [548, 44] on link "Client" at bounding box center [561, 43] width 72 height 16
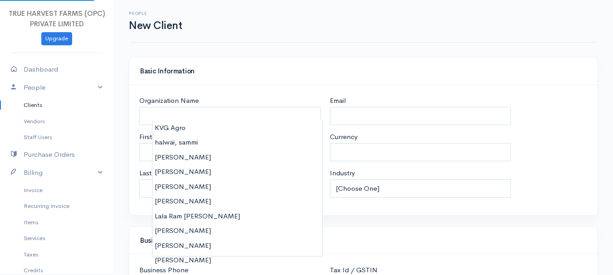
select select "[GEOGRAPHIC_DATA]"
select select "INR"
select select "[GEOGRAPHIC_DATA]"
click at [249, 93] on div "Organization Name First Name Last Name Email Currency U.S. Dollars Canadian Dol…" at bounding box center [362, 150] width 467 height 131
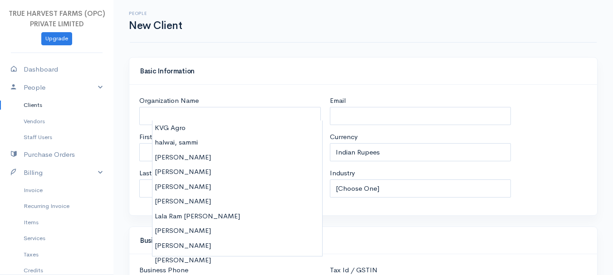
click at [249, 93] on div "Organization Name First Name Last Name Email Currency U.S. Dollars Canadian Dol…" at bounding box center [362, 150] width 467 height 131
click at [350, 63] on div "Basic Information" at bounding box center [362, 71] width 467 height 27
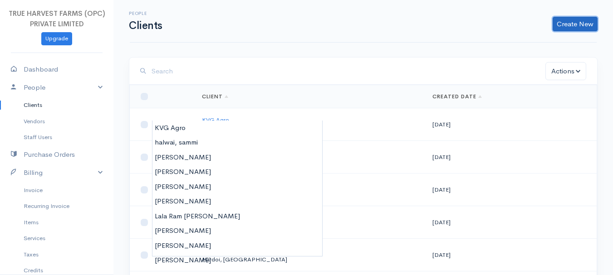
click at [577, 27] on link "Create New" at bounding box center [574, 24] width 45 height 15
click at [541, 44] on link "Client" at bounding box center [561, 43] width 72 height 16
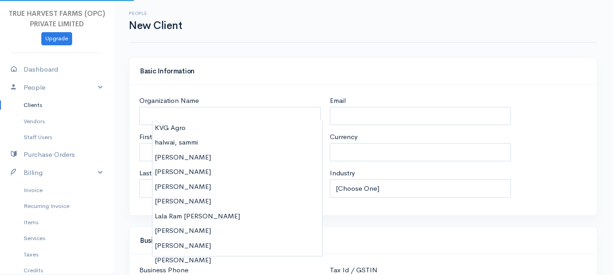
select select "INR"
select select "[GEOGRAPHIC_DATA]"
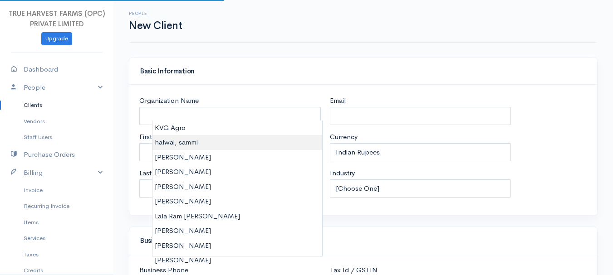
select select "[GEOGRAPHIC_DATA]"
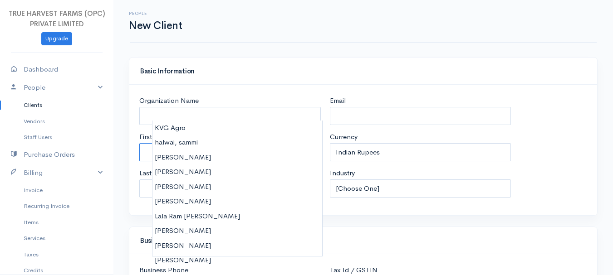
click at [141, 152] on input "First Name" at bounding box center [229, 152] width 181 height 19
type input "gaura"
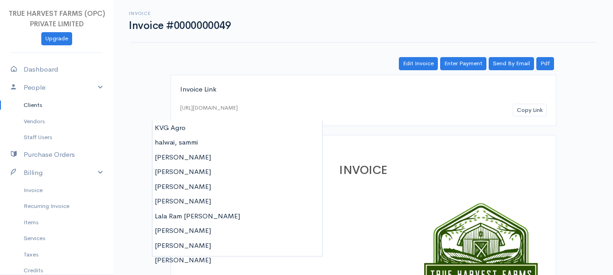
drag, startPoint x: 362, startPoint y: 15, endPoint x: 337, endPoint y: 9, distance: 26.2
click at [337, 9] on div "Invoice Invoice #0000000049 Actions Edit Invoice Enter Payment Print Send By Em…" at bounding box center [363, 21] width 467 height 43
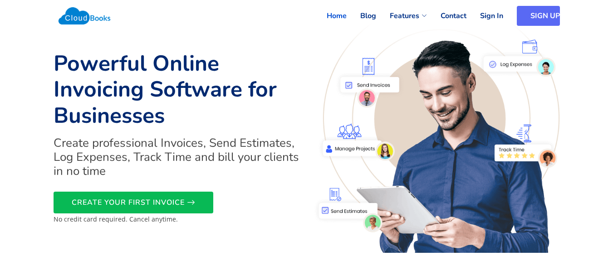
click at [321, 7] on link "SIGN UP" at bounding box center [537, 16] width 43 height 20
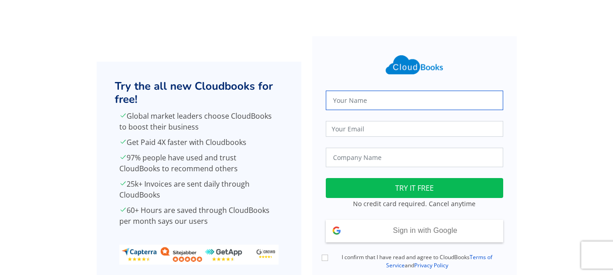
click at [340, 99] on input "text" at bounding box center [414, 100] width 177 height 19
type input "[PERSON_NAME]"
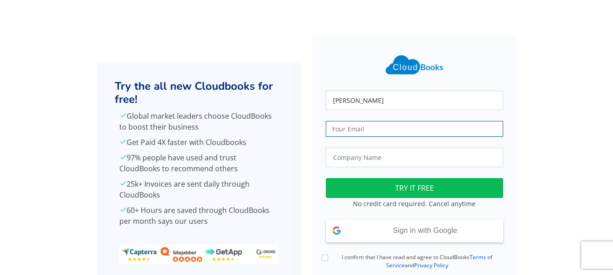
click at [369, 130] on input "email" at bounding box center [414, 129] width 177 height 16
type input "trueharvestfarm@gmail.com"
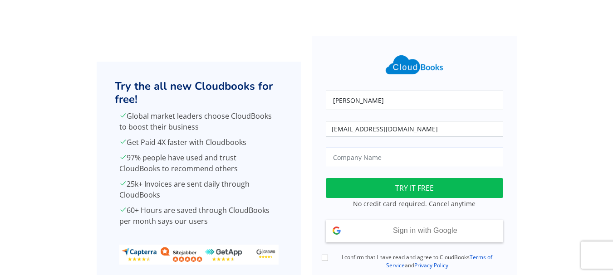
click at [382, 156] on input "text" at bounding box center [414, 157] width 177 height 19
type input "True Harvest Farms"
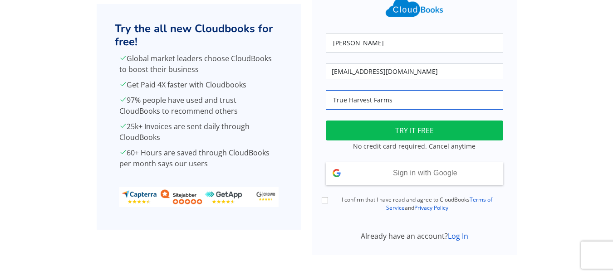
scroll to position [62, 0]
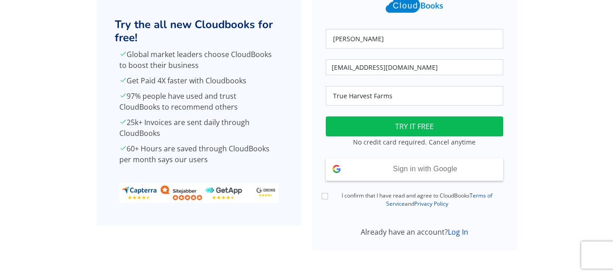
click at [329, 195] on div "I confirm that I have read and agree to CloudBooks Terms of Service and Privacy…" at bounding box center [414, 200] width 188 height 17
click at [325, 197] on input "I confirm that I have read and agree to CloudBooks Terms of Service and Privacy…" at bounding box center [324, 196] width 6 height 6
checkbox input "true"
click at [455, 233] on link "Log In" at bounding box center [457, 232] width 20 height 10
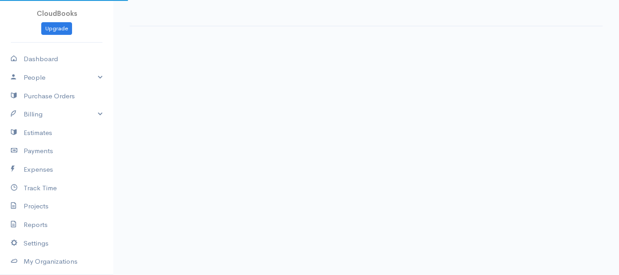
select select "365"
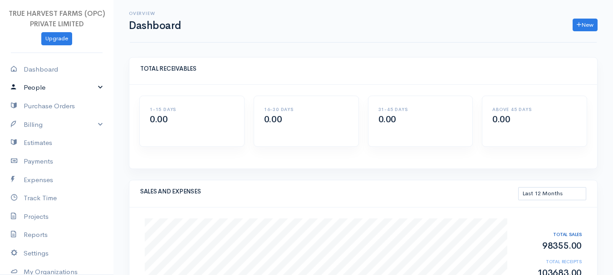
click at [90, 87] on link "People" at bounding box center [56, 87] width 113 height 19
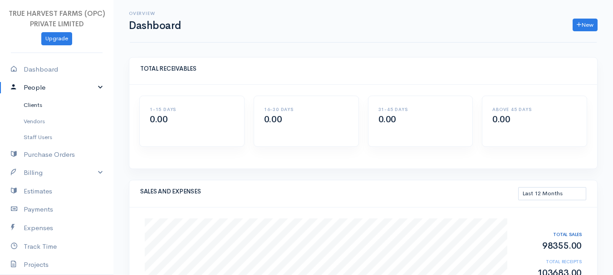
click at [43, 100] on link "Clients" at bounding box center [56, 105] width 113 height 16
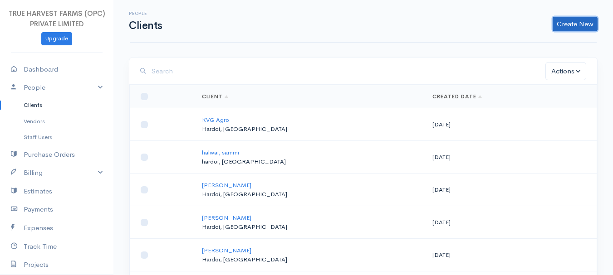
click at [574, 20] on link "Create New" at bounding box center [574, 24] width 45 height 15
click at [543, 42] on link "Client" at bounding box center [561, 43] width 72 height 16
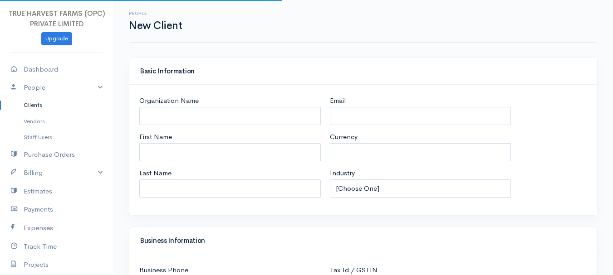
select select "INR"
select select "[GEOGRAPHIC_DATA]"
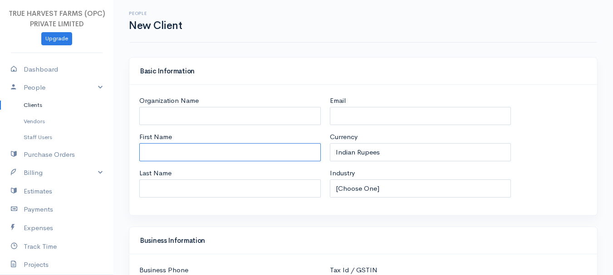
click at [147, 148] on input "First Name" at bounding box center [229, 152] width 181 height 19
type input "[PERSON_NAME]"
click at [158, 186] on input "Last Name" at bounding box center [229, 189] width 181 height 19
type input "gupta"
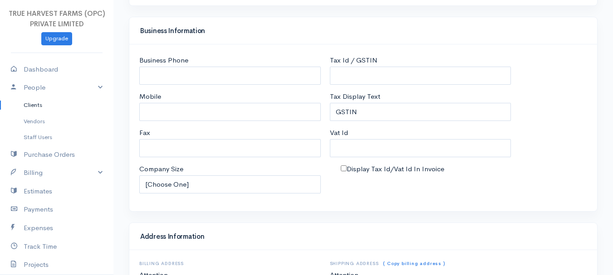
scroll to position [211, 0]
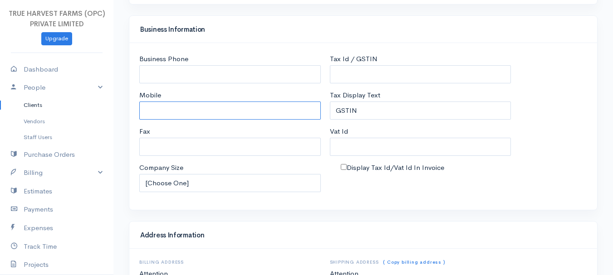
click at [180, 110] on input "Mobile" at bounding box center [229, 111] width 181 height 19
type input "7007639903"
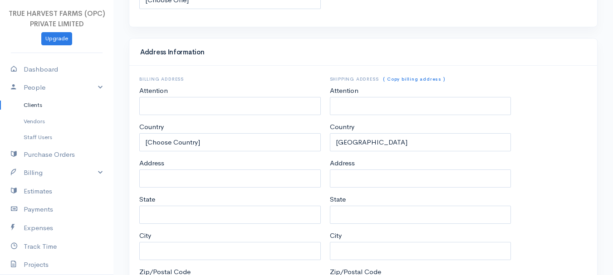
scroll to position [408, 0]
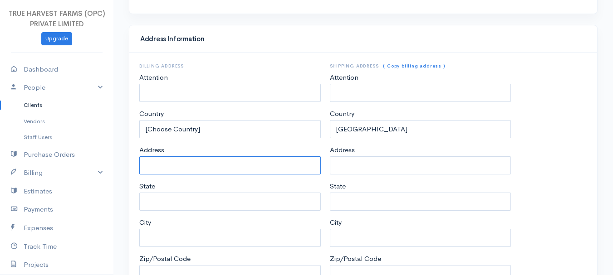
click at [172, 166] on input "Address" at bounding box center [229, 165] width 181 height 19
type input "near by bank of india"
click at [156, 207] on input "State" at bounding box center [229, 202] width 181 height 19
type input "[GEOGRAPHIC_DATA]"
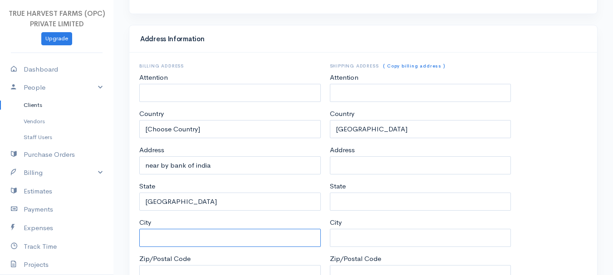
click at [171, 233] on input "City" at bounding box center [229, 238] width 181 height 19
type input "Hardoi"
click at [399, 65] on link "( Copy billing address )" at bounding box center [414, 66] width 62 height 6
type input "near by bank of india"
type input "[GEOGRAPHIC_DATA]"
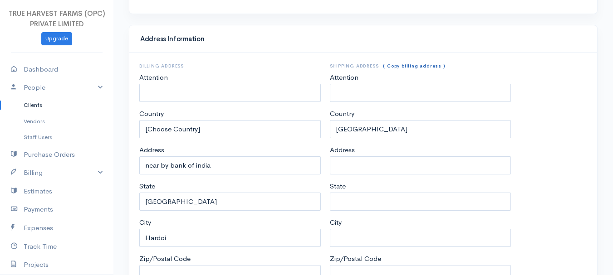
type input "Hardoi"
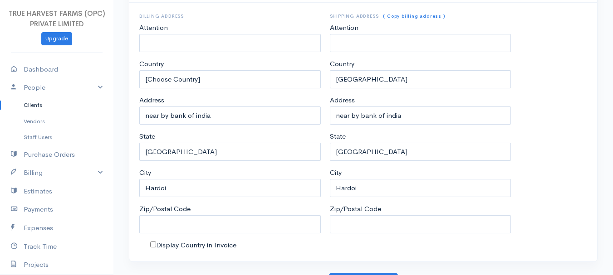
scroll to position [473, 0]
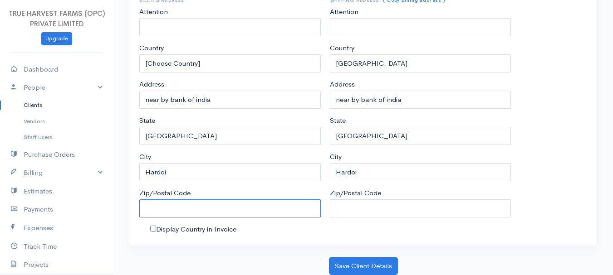
click at [197, 207] on input "Zip/Postal Code" at bounding box center [229, 208] width 181 height 19
type input "241001"
click at [350, 209] on input "Zip/Postal Code" at bounding box center [420, 208] width 181 height 19
type input "241001"
click at [369, 263] on button "Save Client Details" at bounding box center [363, 266] width 69 height 19
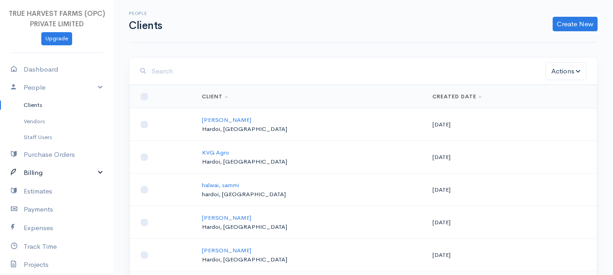
click at [95, 170] on link "Billing" at bounding box center [56, 173] width 113 height 19
click at [48, 190] on link "Invoice" at bounding box center [56, 190] width 113 height 16
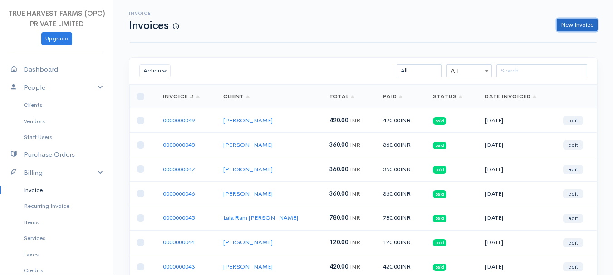
click at [574, 26] on link "New Invoice" at bounding box center [576, 25] width 41 height 13
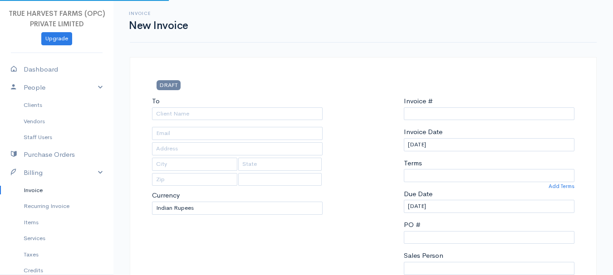
type input "0000000050"
select select "[GEOGRAPHIC_DATA]"
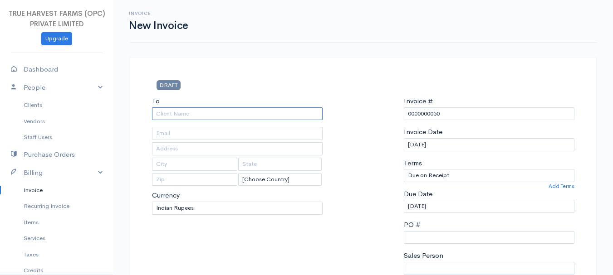
click at [199, 119] on input "To" at bounding box center [237, 113] width 170 height 13
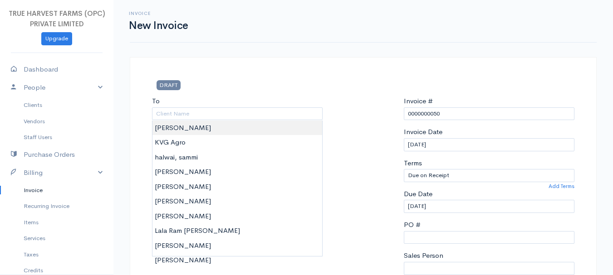
type input "[PERSON_NAME]"
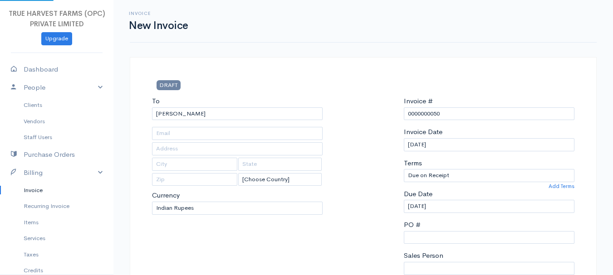
type input "near by bank of india"
type input "Hardoi"
type input "[GEOGRAPHIC_DATA]"
type input "241001"
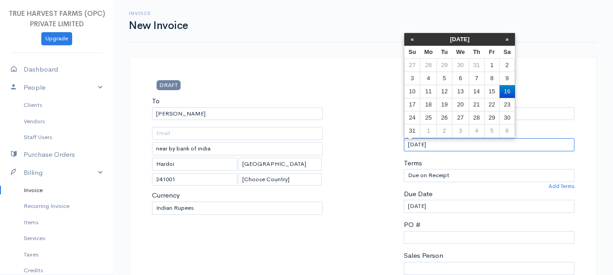
click at [417, 144] on input "[DATE]" at bounding box center [489, 144] width 170 height 13
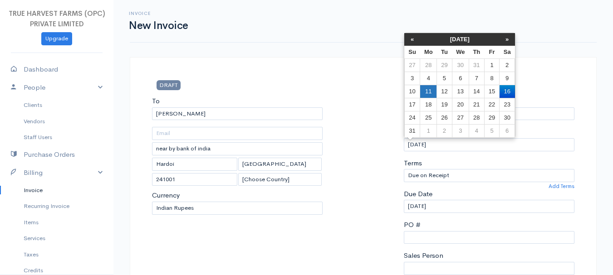
click at [426, 93] on td "11" at bounding box center [428, 91] width 17 height 13
type input "[DATE]"
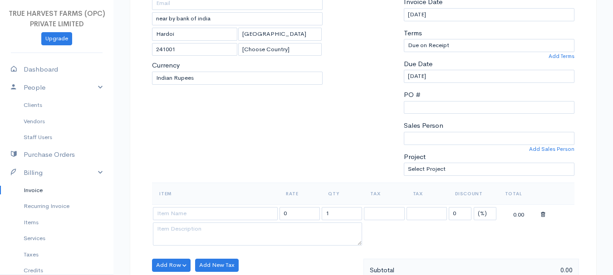
scroll to position [136, 0]
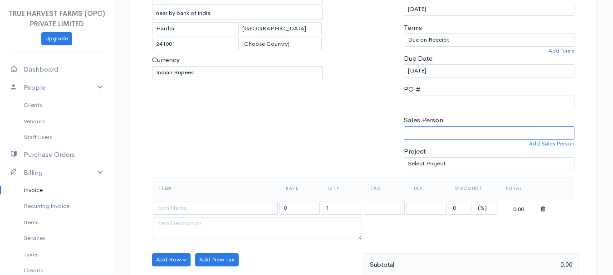
click at [423, 134] on select "[PERSON_NAME]" at bounding box center [489, 132] width 170 height 13
select select "Abhishek"
click at [404, 126] on select "[PERSON_NAME]" at bounding box center [489, 132] width 170 height 13
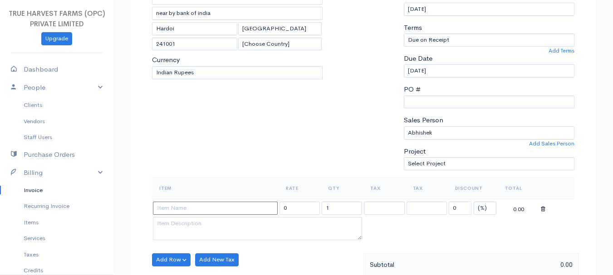
click at [170, 205] on input at bounding box center [215, 208] width 125 height 13
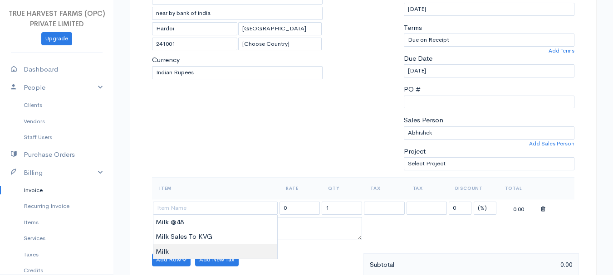
type input "Milk"
type input "60.00"
type textarea "Loose milk sales"
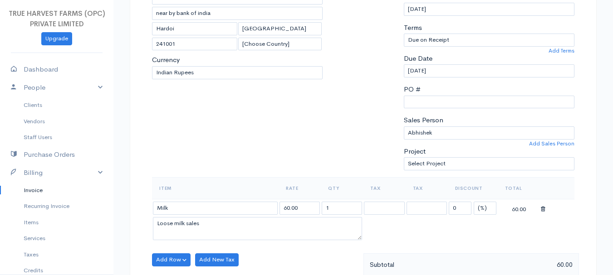
click at [185, 245] on body "TRUE HARVEST FARMS (OPC) PRIVATE LIMITED Upgrade Dashboard People Clients Vendo…" at bounding box center [306, 256] width 613 height 784
click at [340, 204] on input "1" at bounding box center [341, 208] width 40 height 13
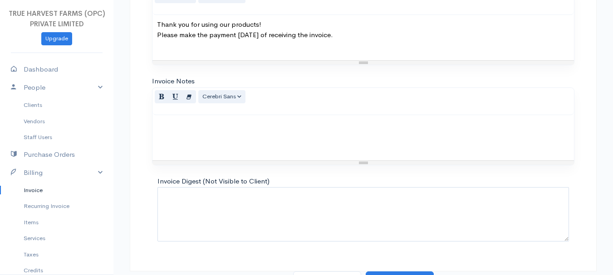
scroll to position [509, 0]
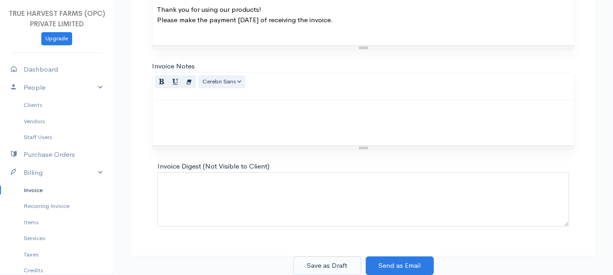
type input "6"
click at [330, 267] on button "Save as Draft" at bounding box center [327, 266] width 68 height 19
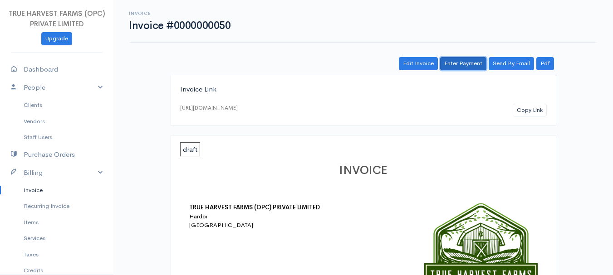
click at [456, 67] on link "Enter Payment" at bounding box center [463, 63] width 46 height 13
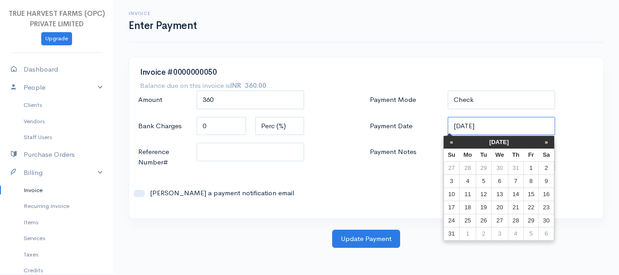
click at [471, 127] on input "[DATE]" at bounding box center [502, 126] width 108 height 19
click at [461, 196] on td "11" at bounding box center [468, 194] width 17 height 13
type input "[DATE]"
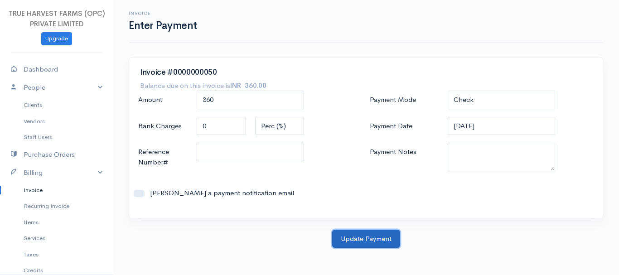
click at [367, 233] on button "Update Payment" at bounding box center [366, 239] width 68 height 19
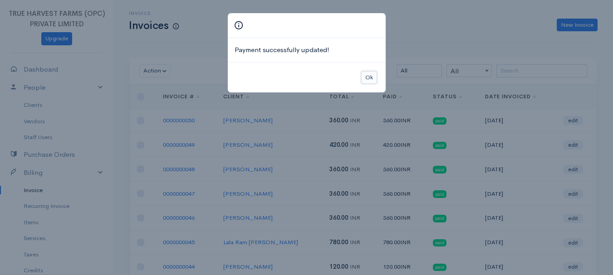
click at [369, 82] on button "Ok" at bounding box center [369, 77] width 16 height 13
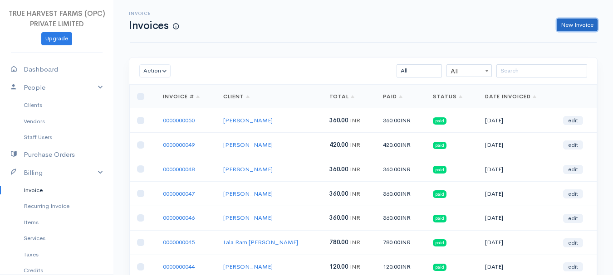
click at [583, 22] on link "New Invoice" at bounding box center [576, 25] width 41 height 13
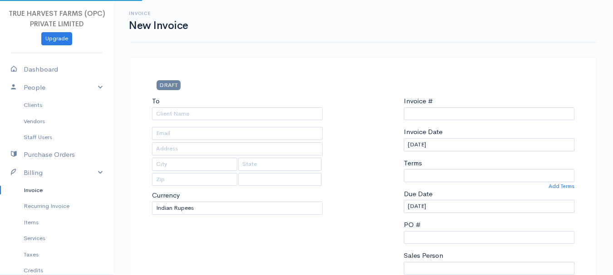
select select "[GEOGRAPHIC_DATA]"
type input "0000000051"
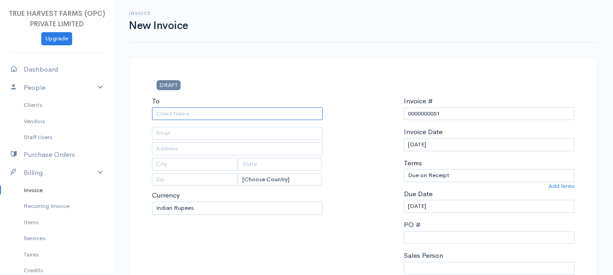
click at [190, 113] on input "To" at bounding box center [237, 113] width 170 height 13
type input "[PERSON_NAME]"
click at [95, 88] on link "People" at bounding box center [56, 87] width 113 height 19
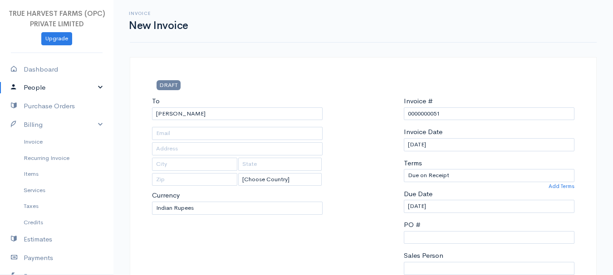
click at [95, 88] on link "People" at bounding box center [56, 87] width 113 height 19
click at [46, 105] on link "Clients" at bounding box center [56, 105] width 113 height 16
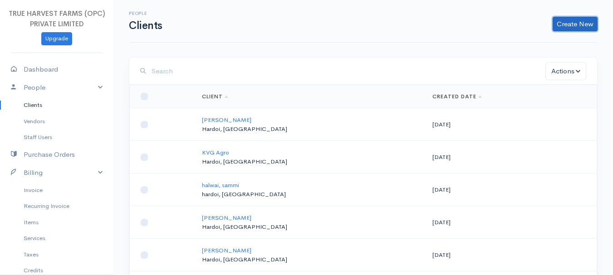
click at [568, 22] on link "Create New" at bounding box center [574, 24] width 45 height 15
click at [539, 42] on link "Client" at bounding box center [561, 43] width 72 height 16
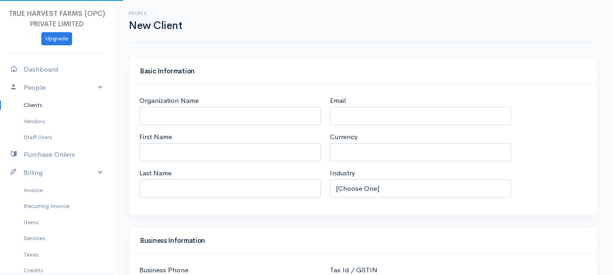
select select "INR"
select select "[GEOGRAPHIC_DATA]"
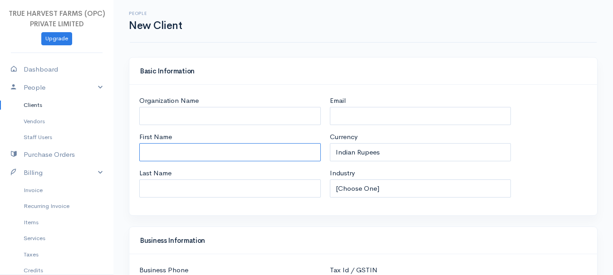
click at [165, 148] on input "First Name" at bounding box center [229, 152] width 181 height 19
type input "Ashutosh"
click at [163, 193] on input "Last Name" at bounding box center [229, 189] width 181 height 19
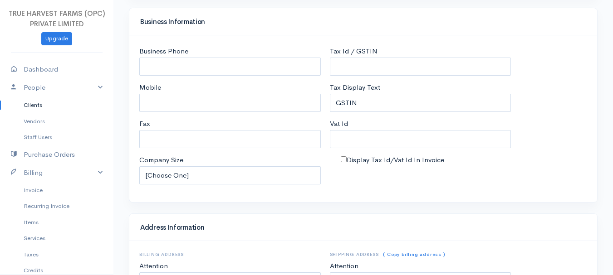
scroll to position [224, 0]
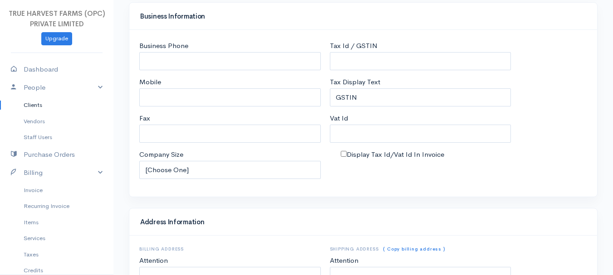
type input "Shukla"
click at [199, 97] on input "Mobile" at bounding box center [229, 97] width 181 height 19
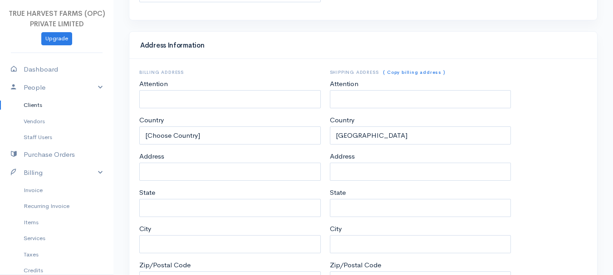
scroll to position [416, 0]
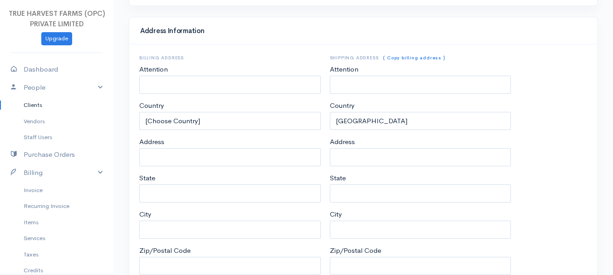
type input "9634387707"
click at [189, 156] on input "Address" at bounding box center [229, 157] width 181 height 19
type input "bada chauraha"
click at [170, 195] on input "State" at bounding box center [229, 194] width 181 height 19
type input "[GEOGRAPHIC_DATA]"
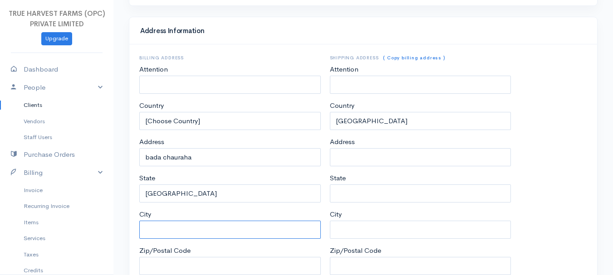
click at [172, 230] on input "City" at bounding box center [229, 230] width 181 height 19
type input "hardoi"
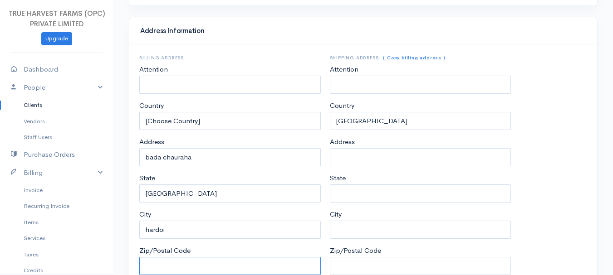
click at [184, 258] on input "Zip/Postal Code" at bounding box center [229, 266] width 181 height 19
type input "241001"
click at [404, 55] on link "( Copy billing address )" at bounding box center [414, 58] width 62 height 6
type input "bada chauraha"
type input "[GEOGRAPHIC_DATA]"
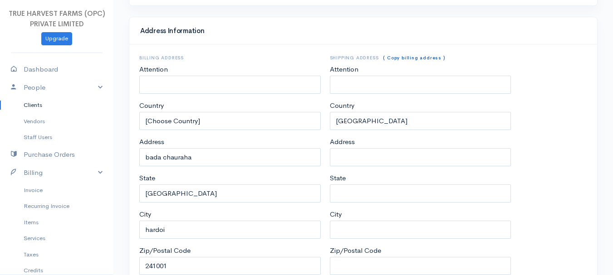
type input "hardoi"
type input "241001"
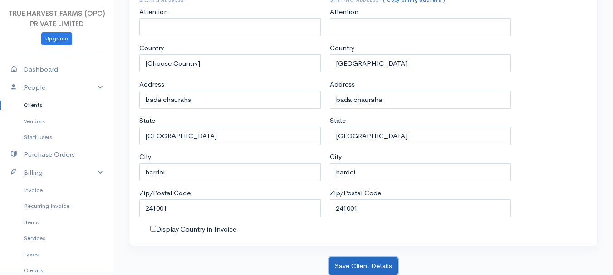
click at [355, 260] on button "Save Client Details" at bounding box center [363, 266] width 69 height 19
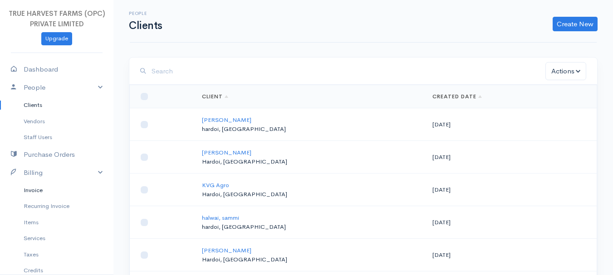
click at [38, 195] on link "Invoice" at bounding box center [56, 190] width 113 height 16
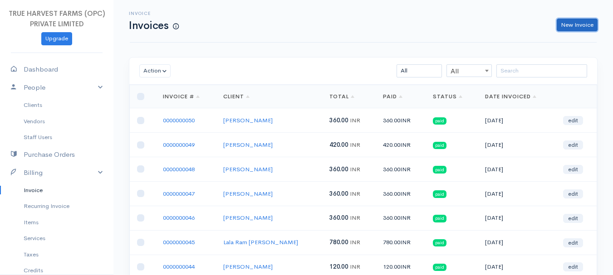
click at [580, 21] on link "New Invoice" at bounding box center [576, 25] width 41 height 13
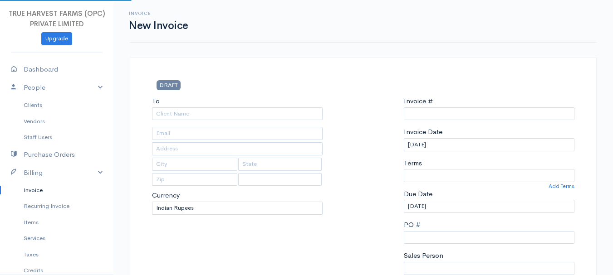
select select "[GEOGRAPHIC_DATA]"
type input "0000000051"
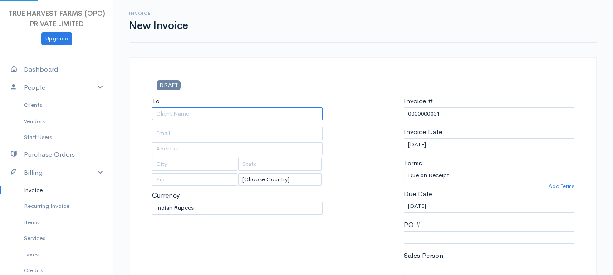
click at [193, 115] on input "To" at bounding box center [237, 113] width 170 height 13
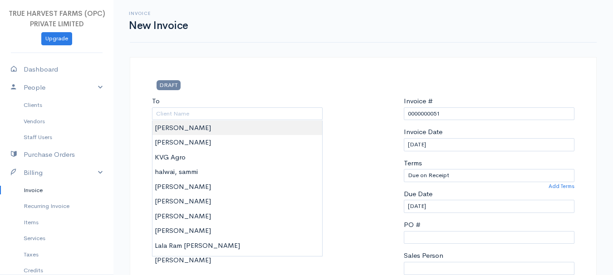
type input "[PERSON_NAME]"
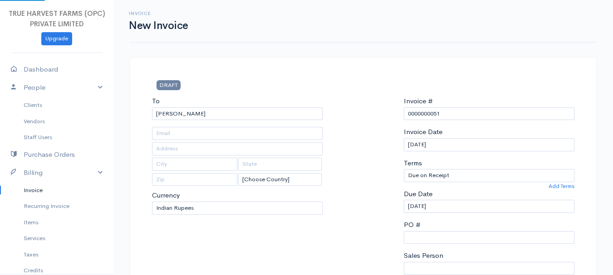
type input "bada chauraha"
type input "hardoi"
type input "[GEOGRAPHIC_DATA]"
type input "241001"
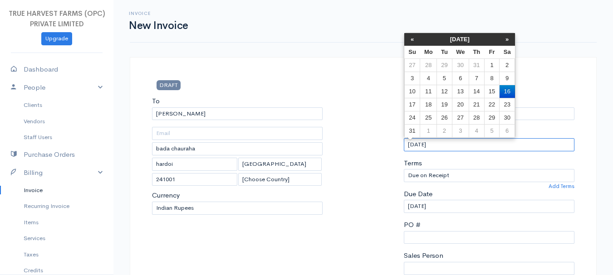
click at [413, 147] on input "[DATE]" at bounding box center [489, 144] width 170 height 13
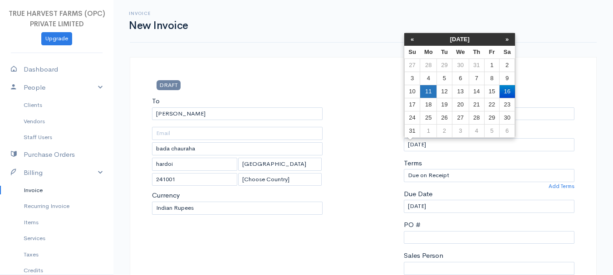
click at [429, 92] on td "11" at bounding box center [428, 91] width 17 height 13
type input "[DATE]"
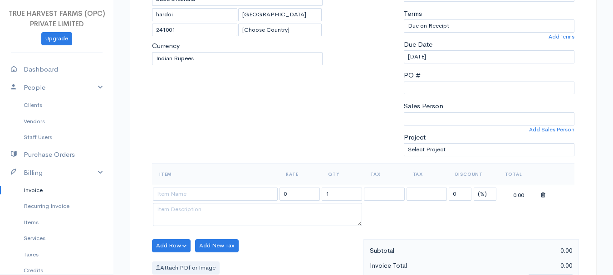
scroll to position [154, 0]
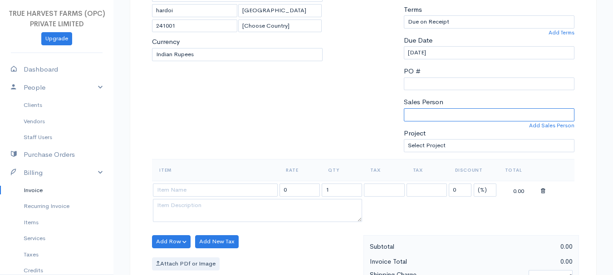
click at [425, 111] on select "[PERSON_NAME]" at bounding box center [489, 114] width 170 height 13
select select "Abhishek"
click at [404, 108] on select "[PERSON_NAME]" at bounding box center [489, 114] width 170 height 13
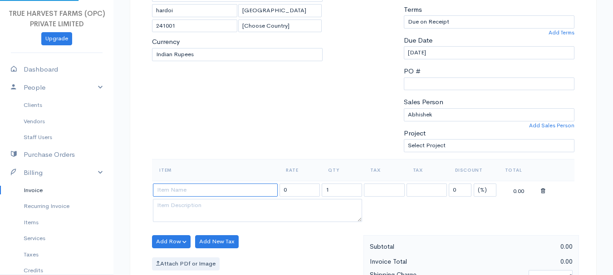
click at [240, 188] on input at bounding box center [215, 190] width 125 height 13
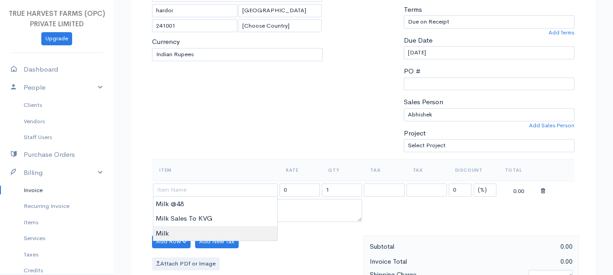
type input "Milk"
type input "60.00"
type textarea "Loose milk sales"
click at [191, 231] on body "TRUE HARVEST FARMS (OPC) PRIVATE LIMITED Upgrade Dashboard People Clients Vendo…" at bounding box center [306, 238] width 613 height 784
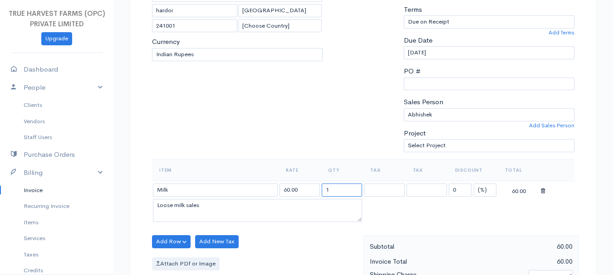
click at [336, 187] on input "1" at bounding box center [341, 190] width 40 height 13
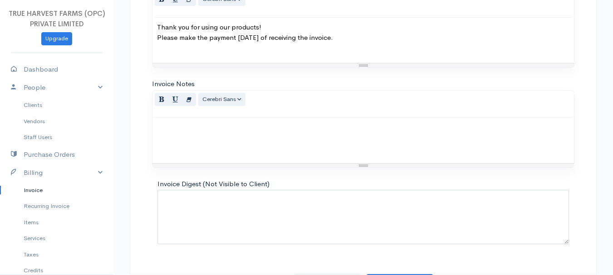
scroll to position [509, 0]
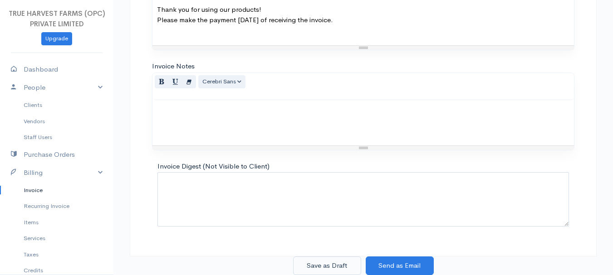
type input "4"
click at [326, 267] on button "Save as Draft" at bounding box center [327, 266] width 68 height 19
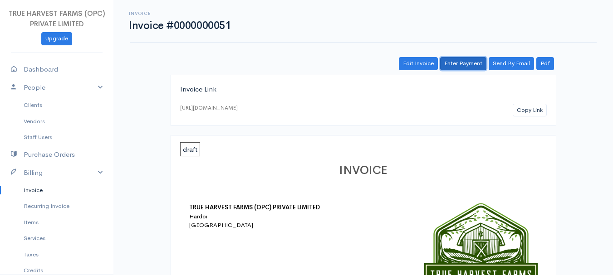
click at [474, 66] on link "Enter Payment" at bounding box center [463, 63] width 46 height 13
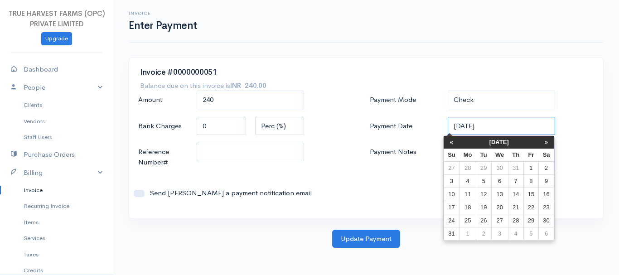
click at [460, 126] on input "[DATE]" at bounding box center [502, 126] width 108 height 19
click at [470, 192] on td "11" at bounding box center [468, 194] width 17 height 13
type input "[DATE]"
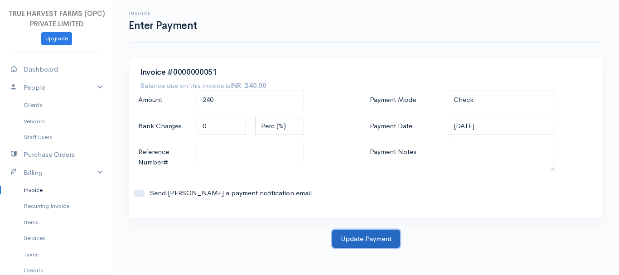
click at [350, 236] on button "Update Payment" at bounding box center [366, 239] width 68 height 19
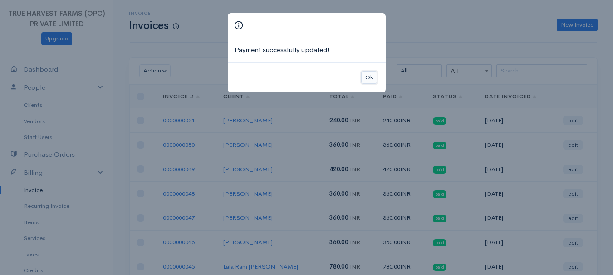
click at [368, 83] on button "Ok" at bounding box center [369, 77] width 16 height 13
